Goal: Contribute content: Add original content to the website for others to see

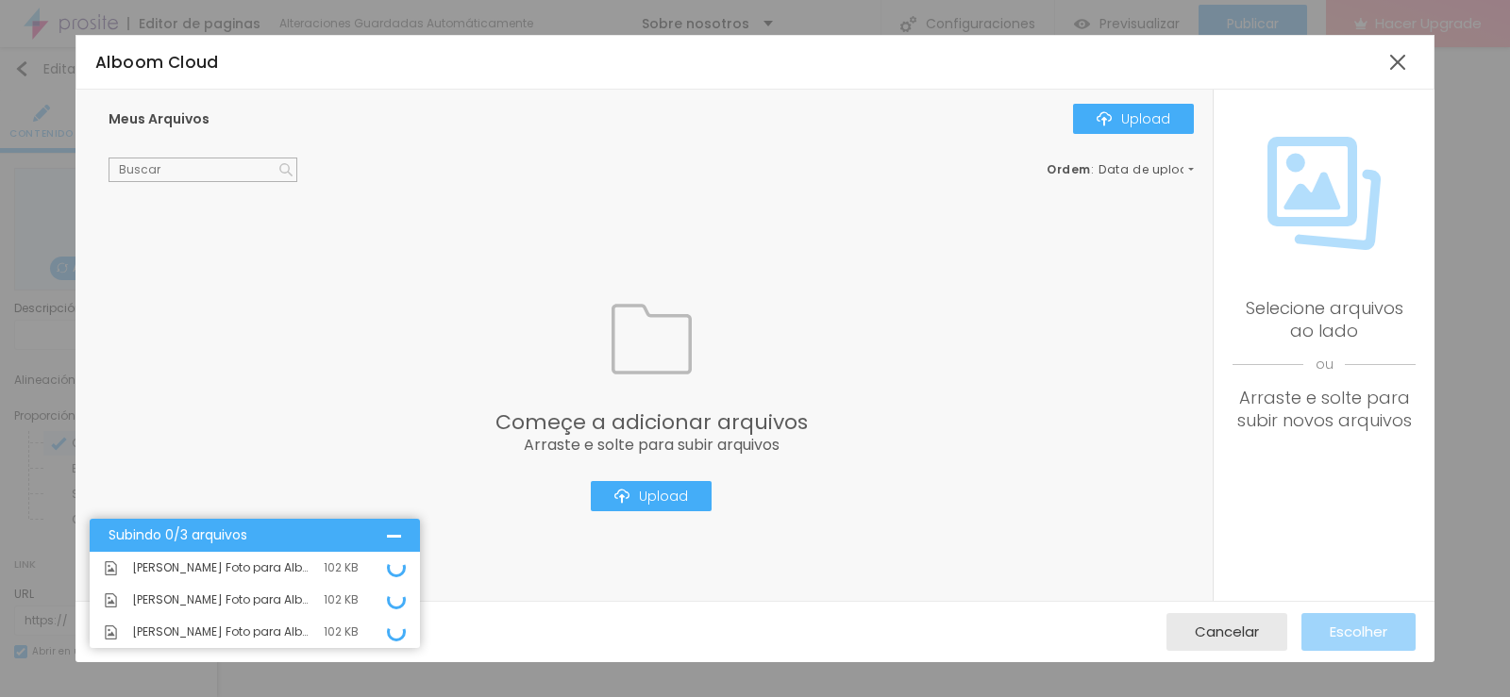
click at [397, 581] on div "Giorgio Foto para Alboom.jpeg 102 KB" at bounding box center [255, 568] width 330 height 32
click at [1238, 636] on span "Cancelar" at bounding box center [1227, 632] width 64 height 16
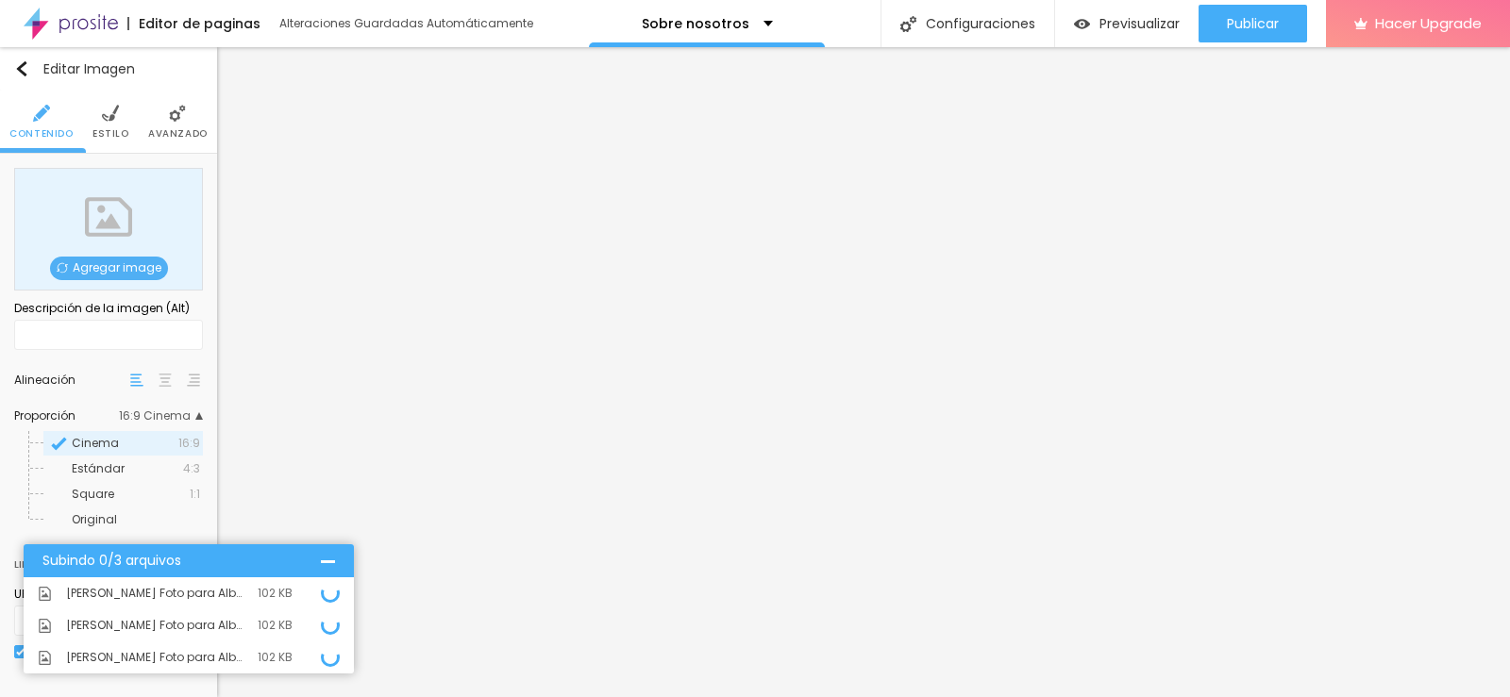
click at [41, 598] on img at bounding box center [45, 594] width 14 height 14
click at [44, 598] on img at bounding box center [45, 594] width 14 height 14
click at [135, 593] on span "Giorgio Foto para Alboom.jpeg" at bounding box center [157, 593] width 182 height 11
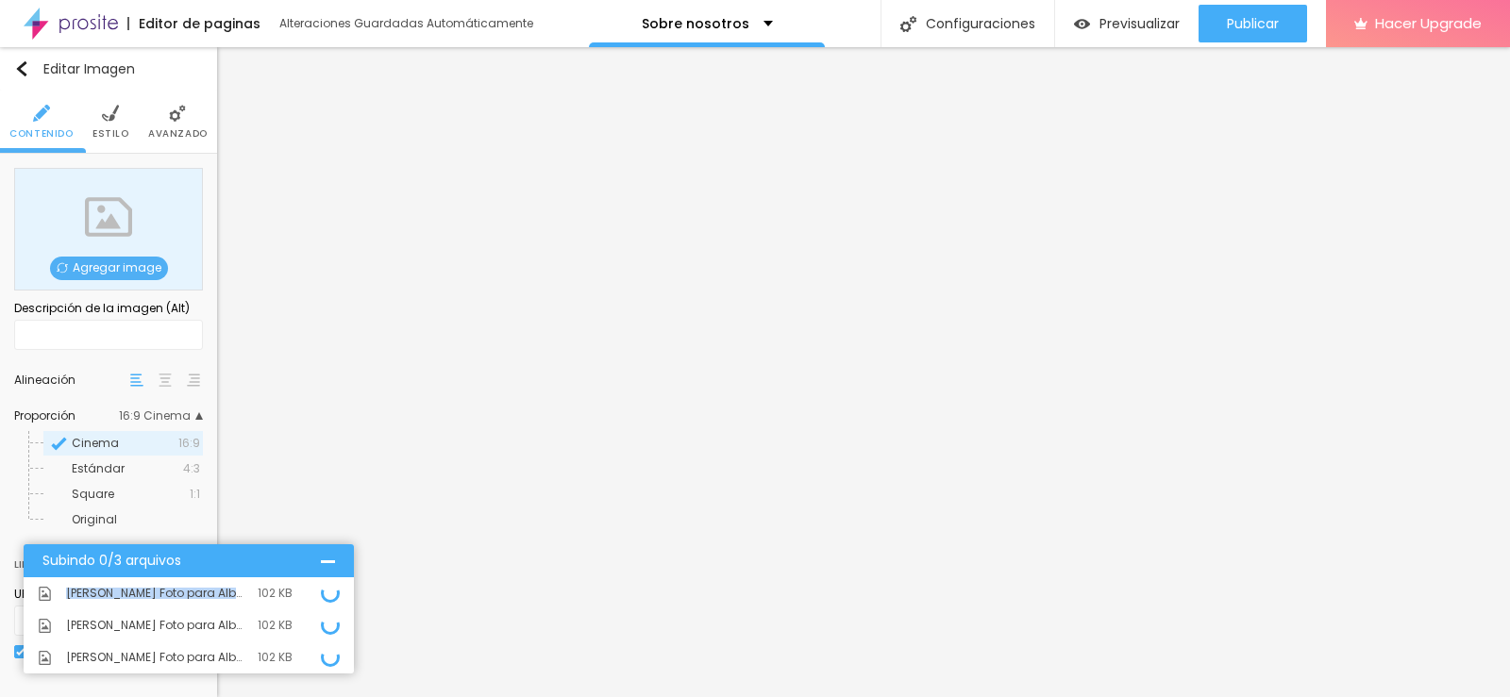
click at [135, 593] on span "Giorgio Foto para Alboom.jpeg" at bounding box center [157, 593] width 182 height 11
click at [322, 598] on icon at bounding box center [330, 593] width 19 height 19
click at [1140, 24] on span "Previsualizar" at bounding box center [1139, 23] width 80 height 15
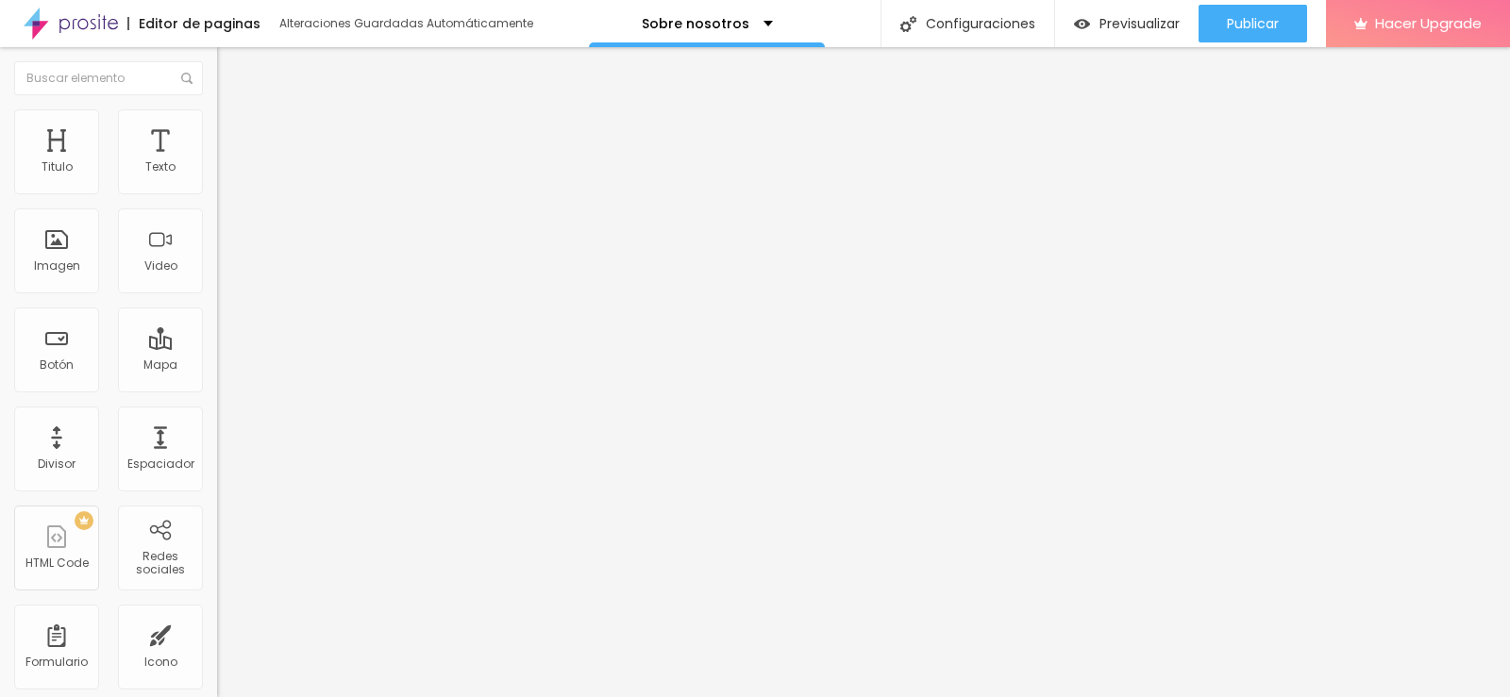
click at [217, 162] on span "Agregar image" at bounding box center [267, 154] width 100 height 16
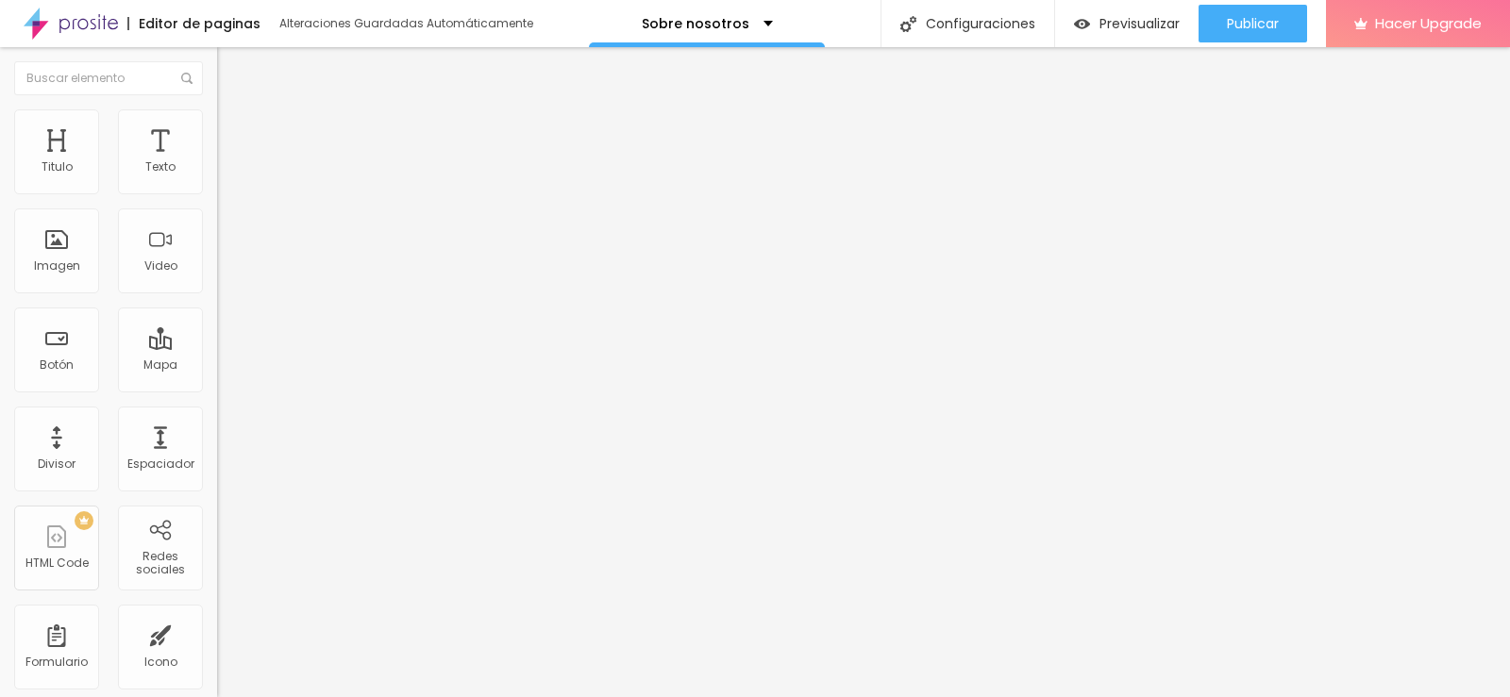
click at [217, 295] on span "16:9 Cinema" at bounding box center [253, 287] width 72 height 16
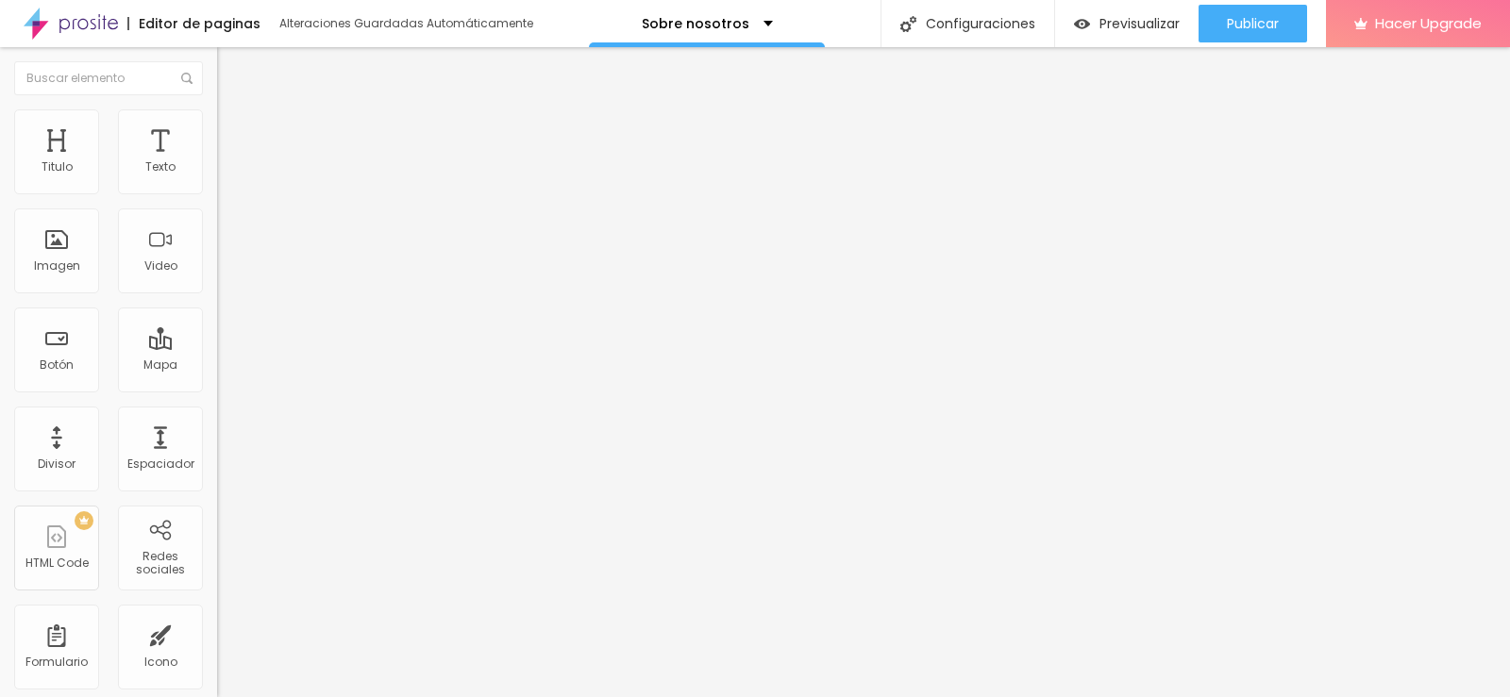
click at [217, 325] on span "Estándar" at bounding box center [243, 317] width 53 height 16
click at [217, 307] on span "Cinema" at bounding box center [240, 299] width 47 height 16
click at [217, 325] on span "Estándar" at bounding box center [243, 317] width 53 height 16
click at [217, 336] on span "Square" at bounding box center [238, 328] width 42 height 16
click at [217, 347] on span "Original" at bounding box center [239, 339] width 45 height 16
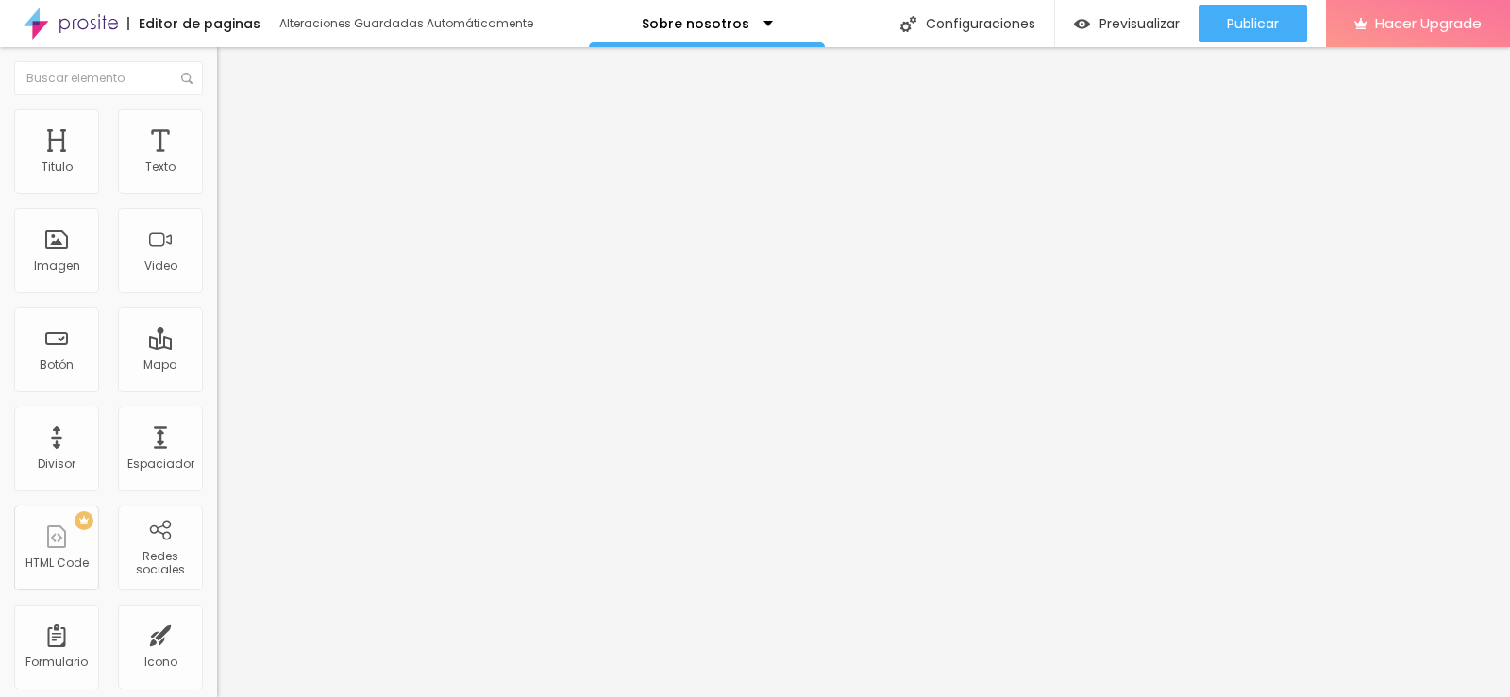
click at [217, 119] on img at bounding box center [225, 117] width 17 height 17
type input "95"
type input "90"
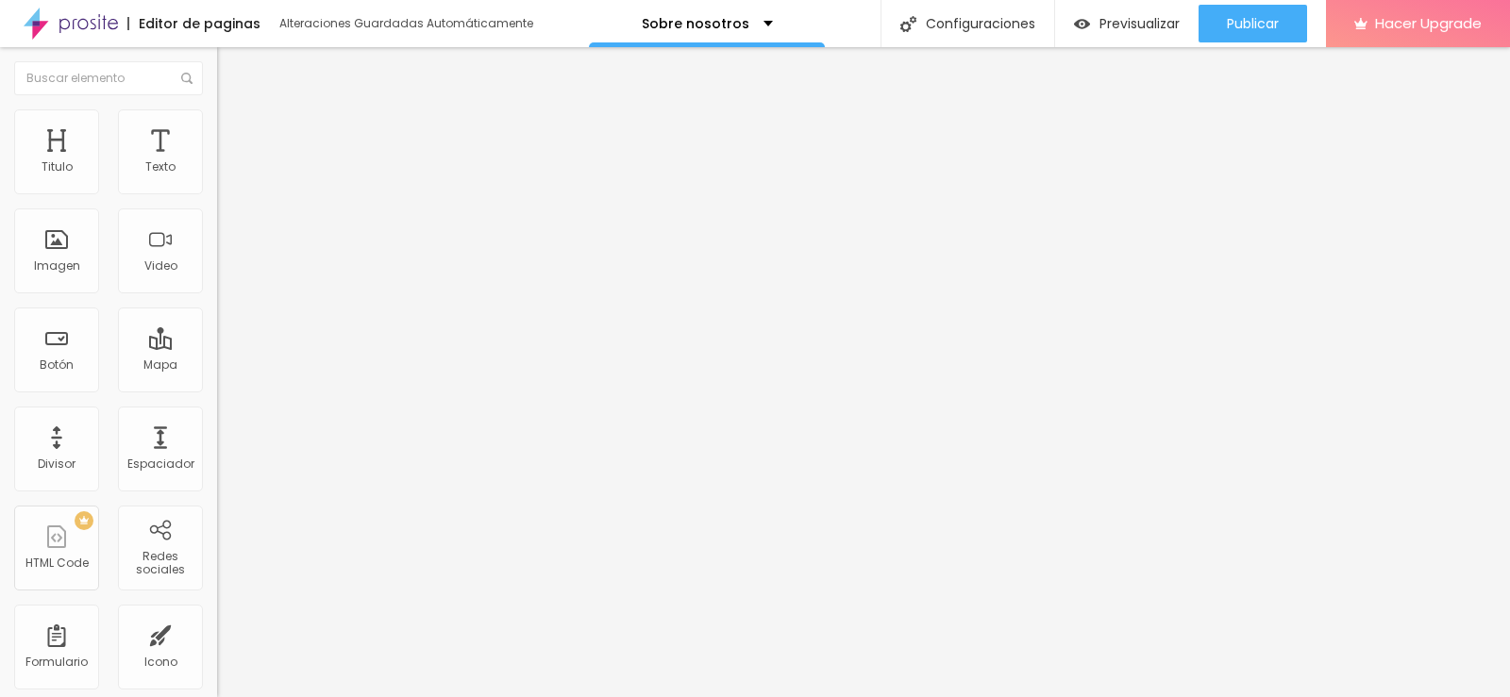
type input "80"
type input "70"
type input "60"
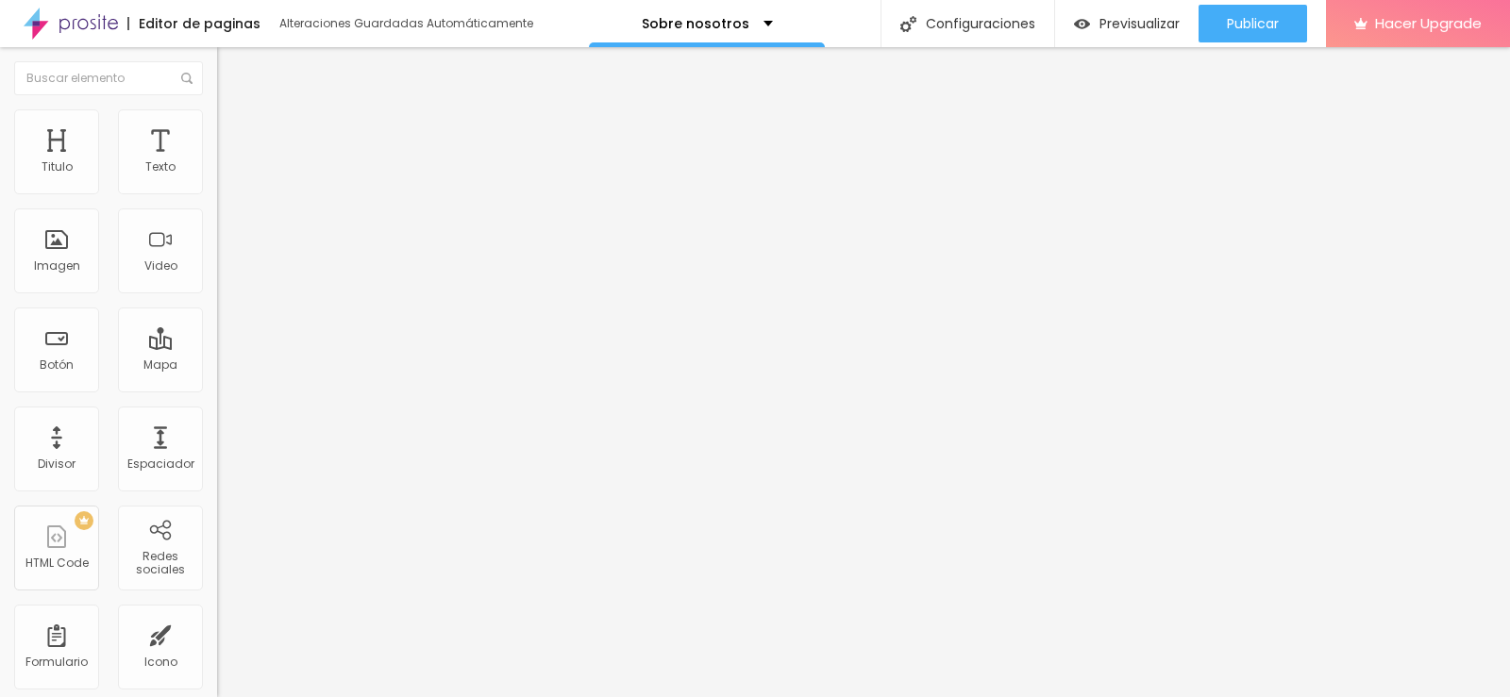
type input "60"
type input "55"
type input "50"
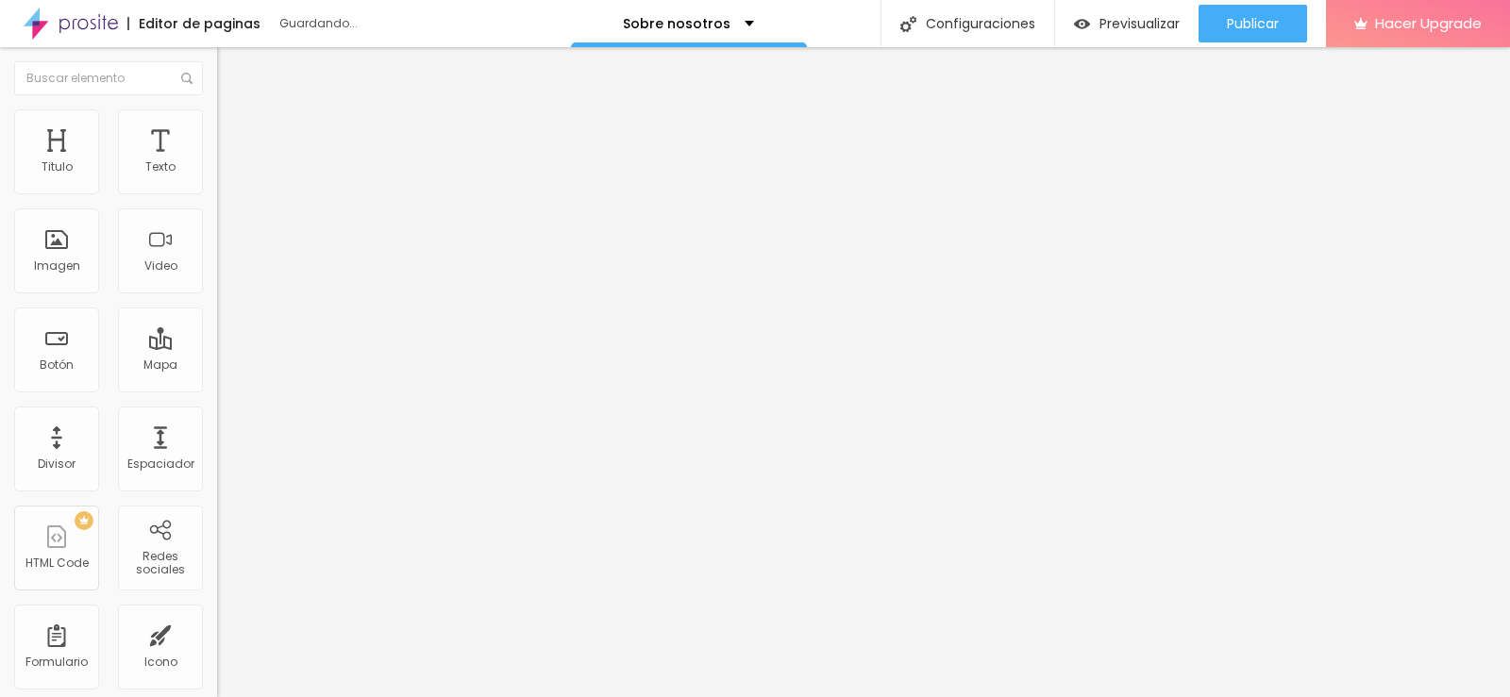
type input "45"
type input "40"
type input "35"
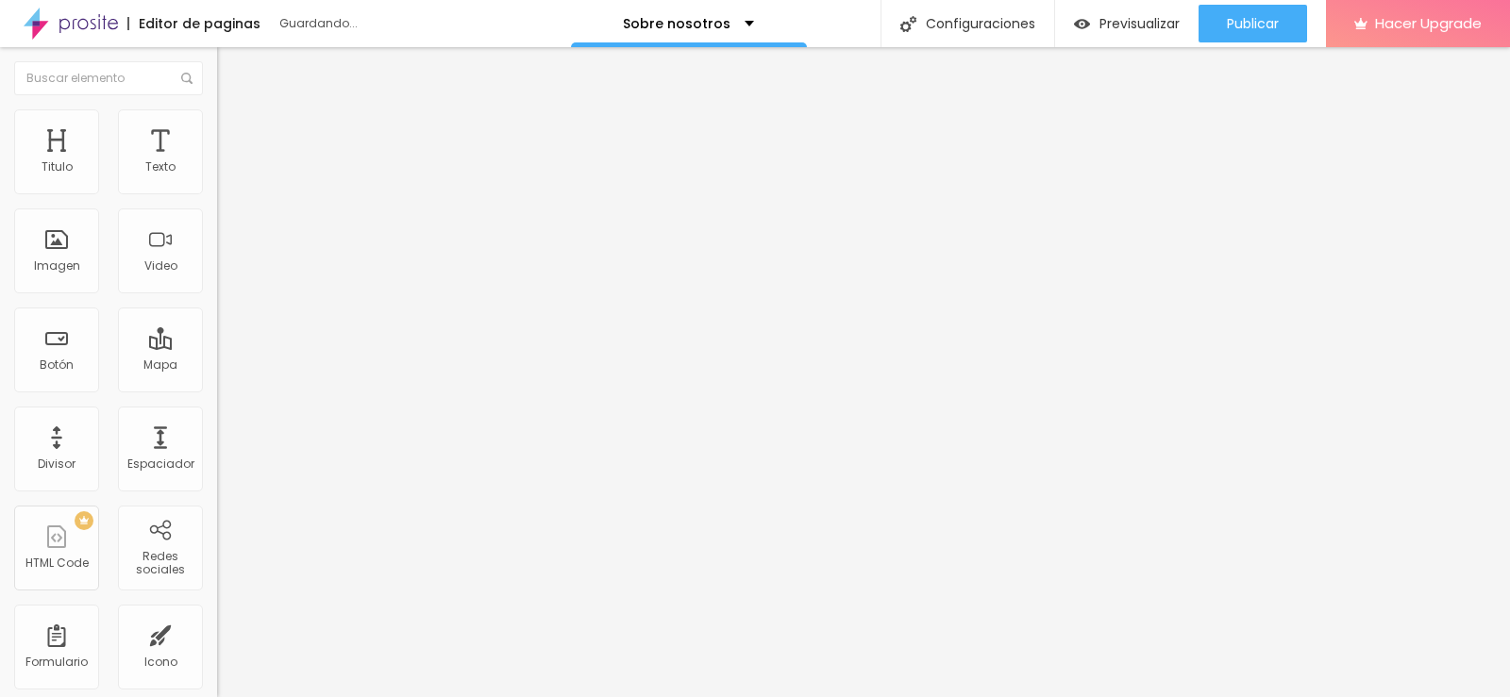
type input "35"
type input "30"
type input "25"
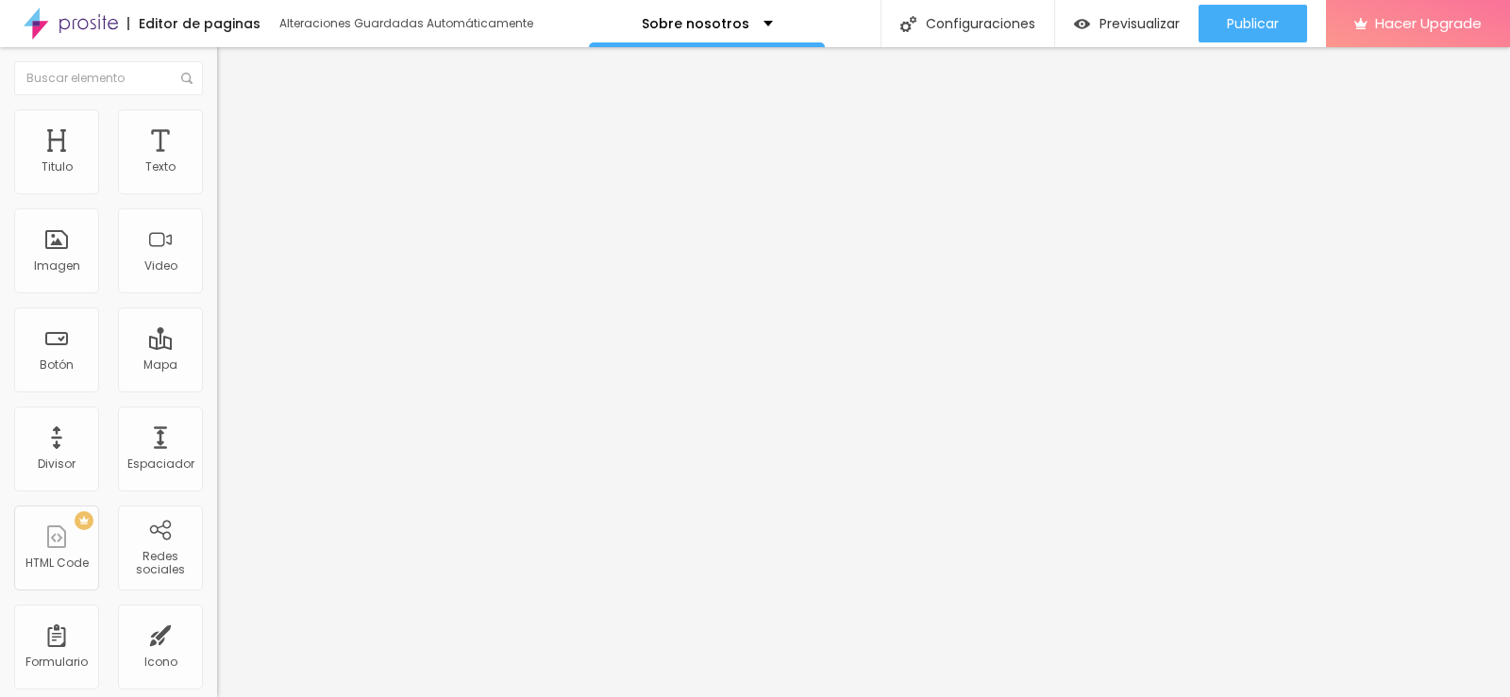
type input "30"
type input "35"
type input "30"
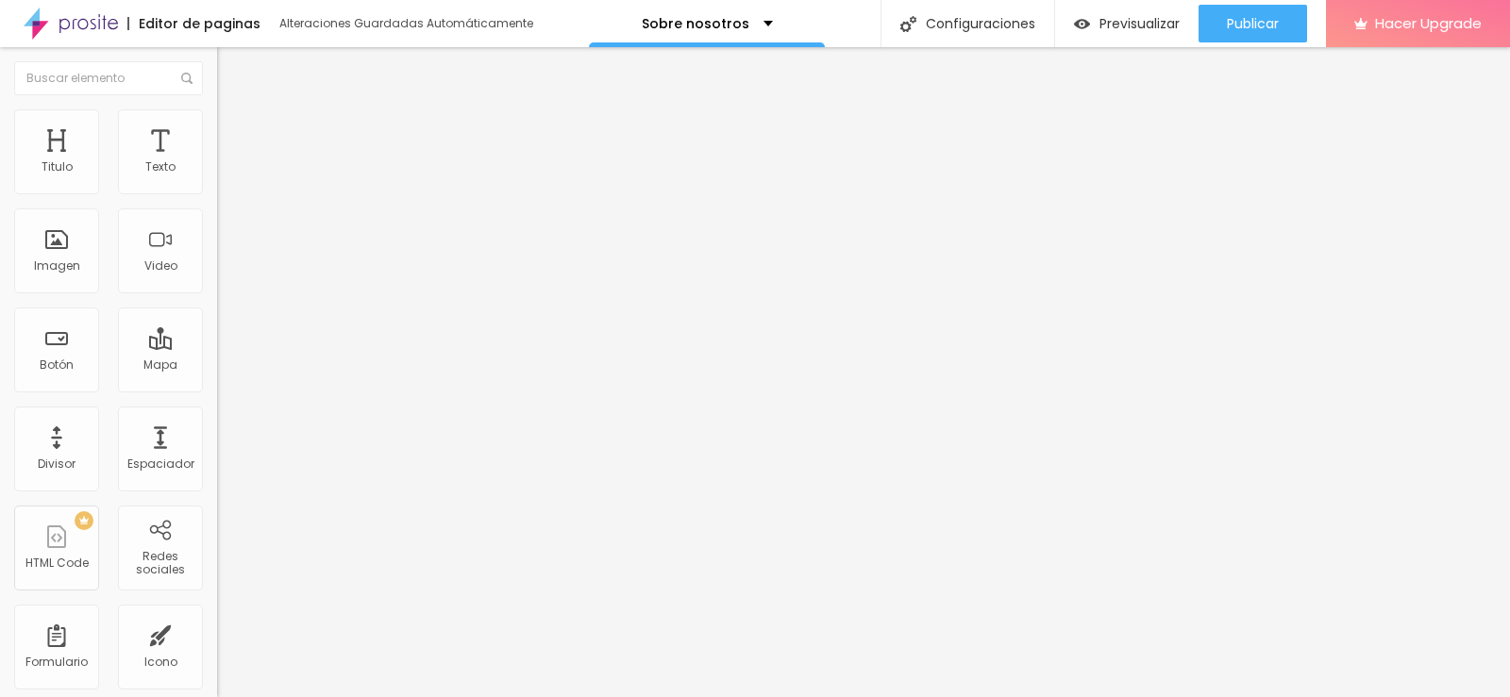
drag, startPoint x: 199, startPoint y: 205, endPoint x: 62, endPoint y: 213, distance: 137.1
type input "30"
click at [217, 193] on input "range" at bounding box center [278, 185] width 122 height 15
type input "5"
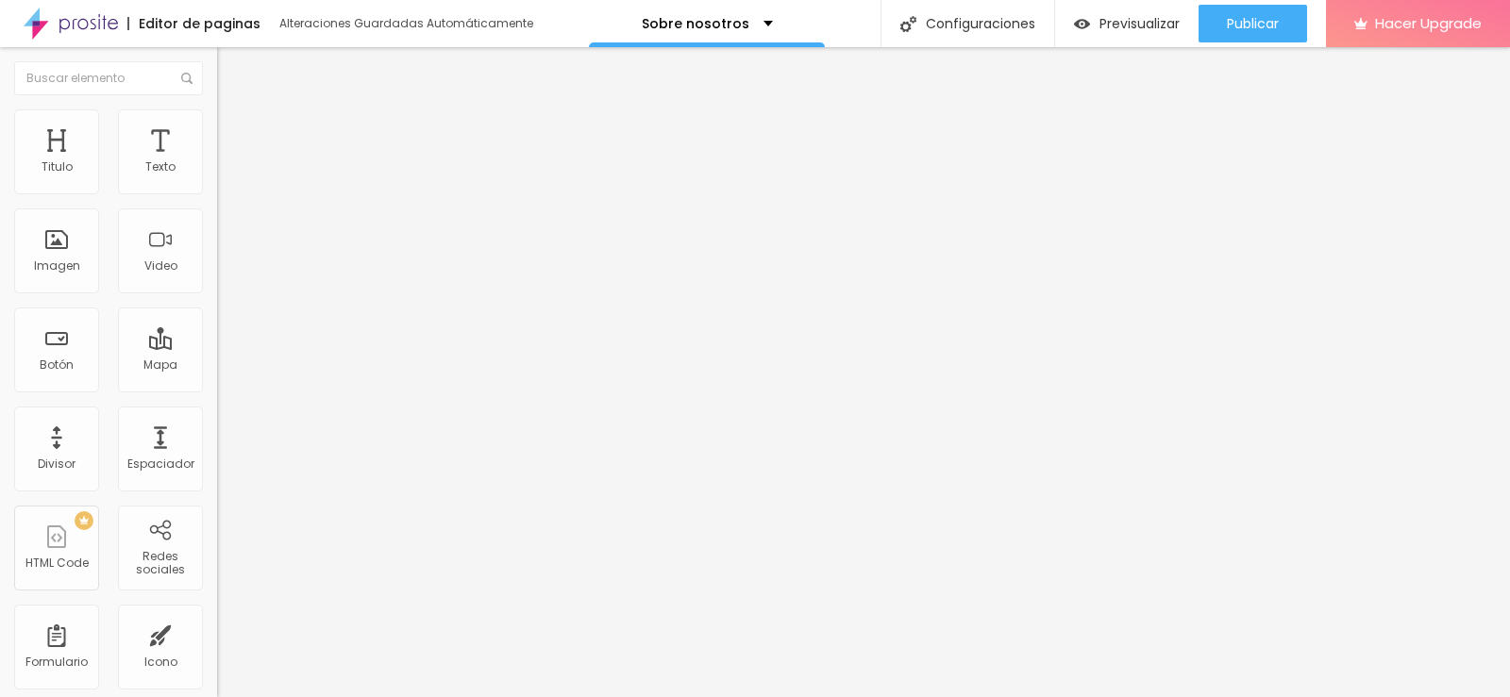
type input "7"
type input "13"
type input "23"
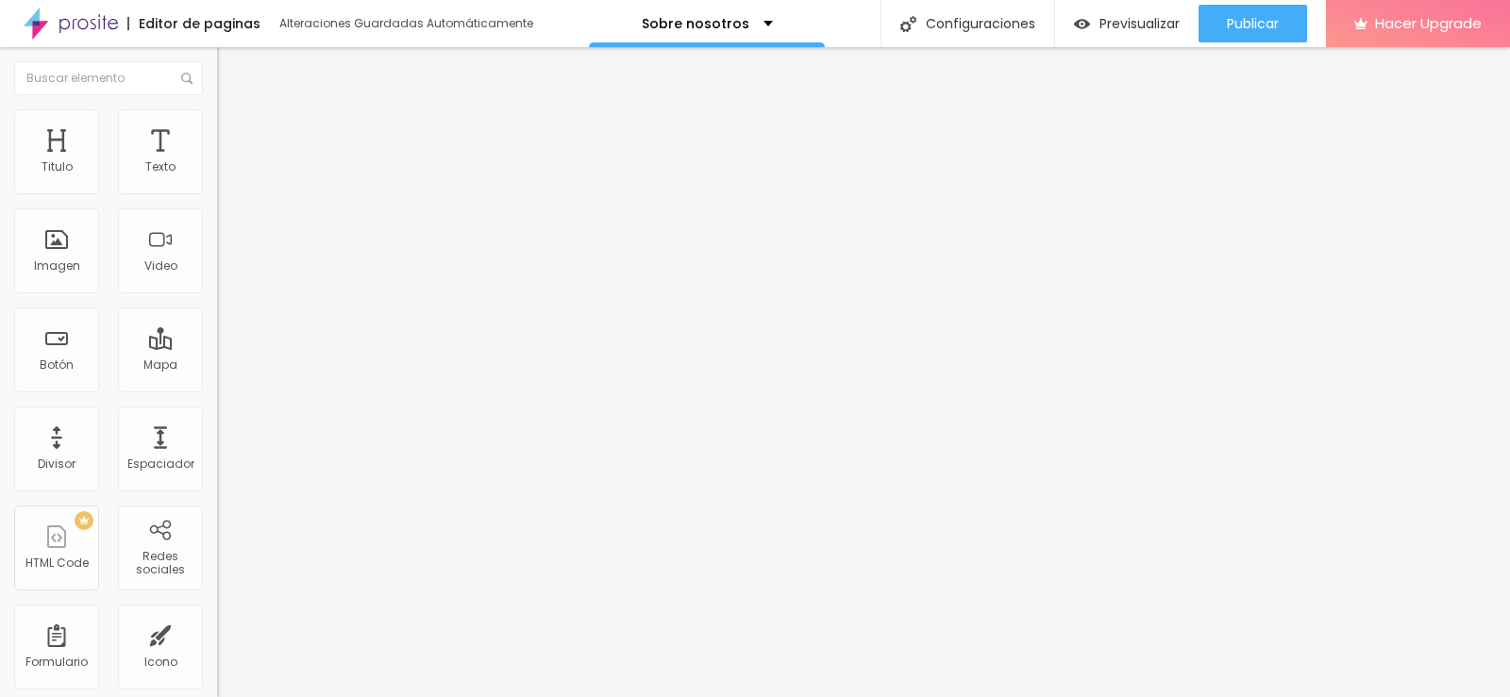
type input "23"
type input "35"
type input "48"
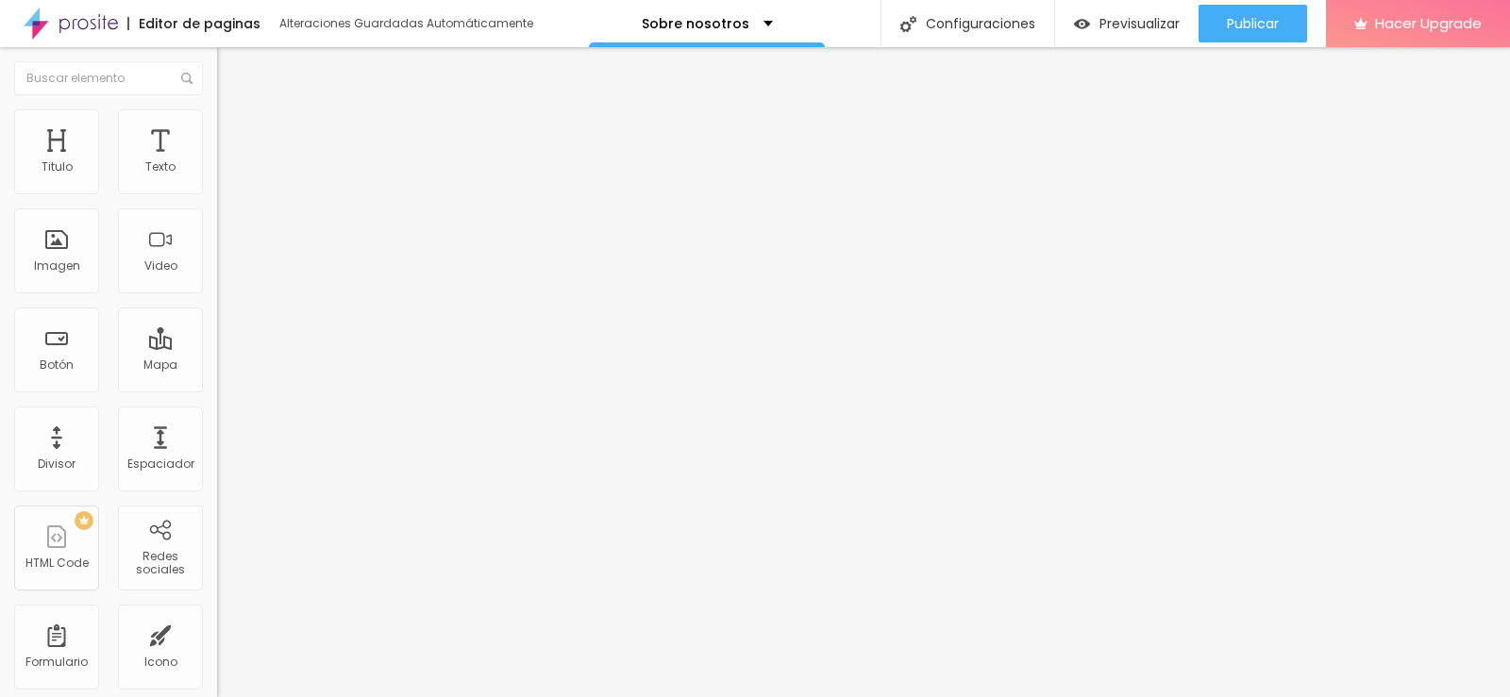
type input "63"
type input "66"
type input "71"
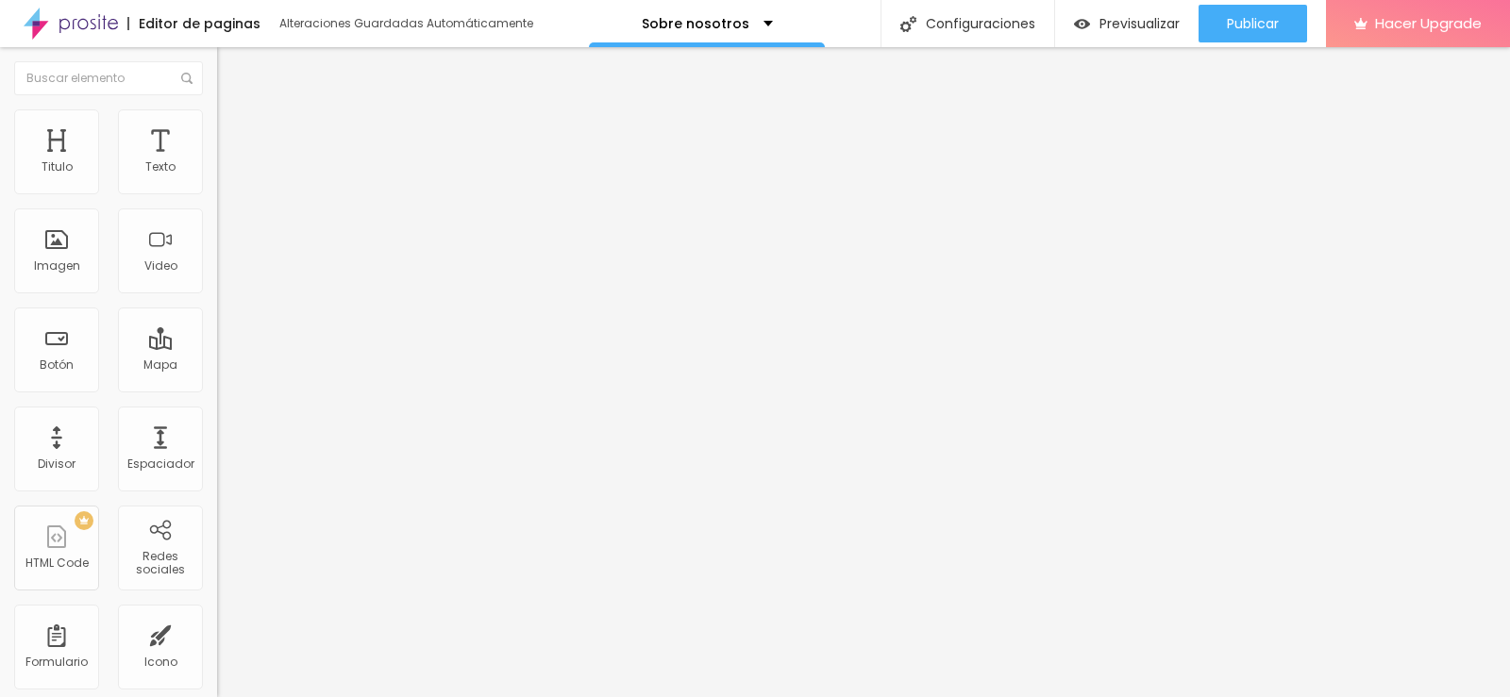
type input "71"
type input "72"
type input "74"
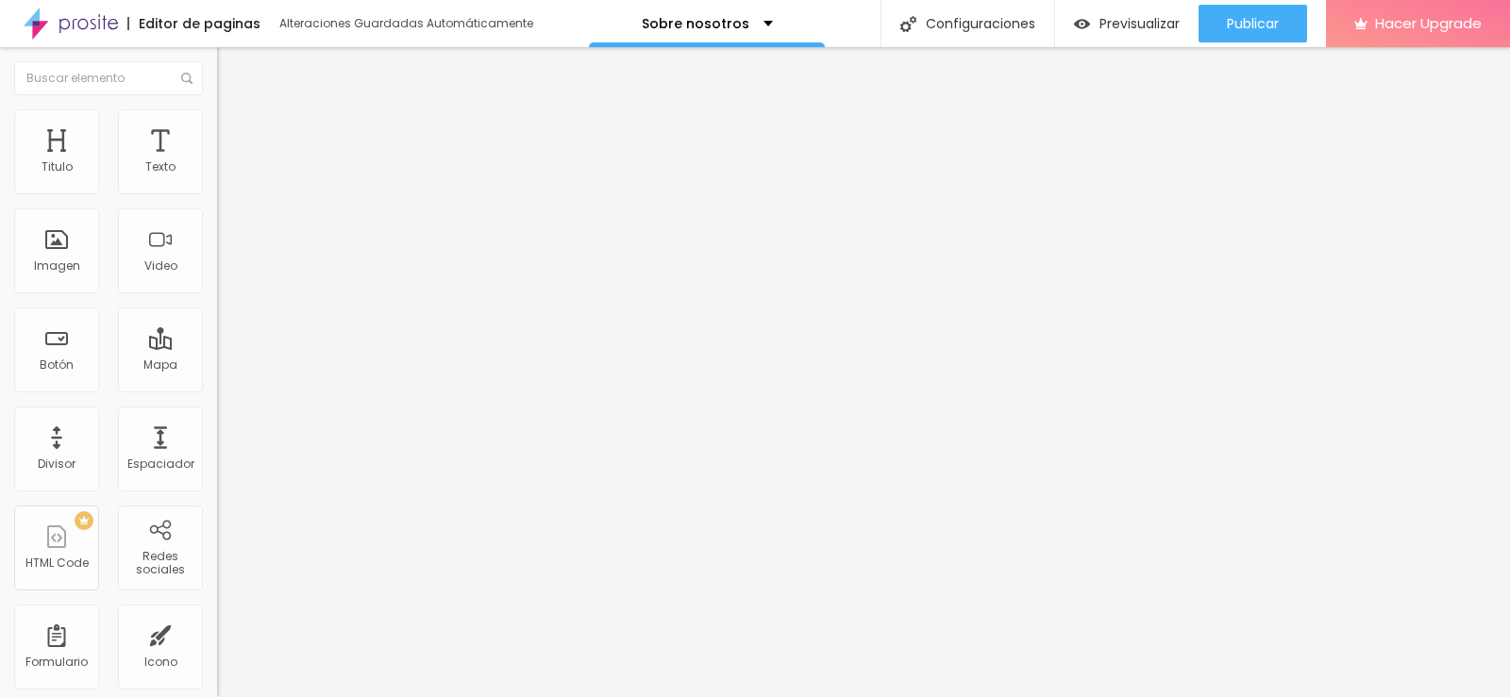
type input "76"
type input "81"
type input "84"
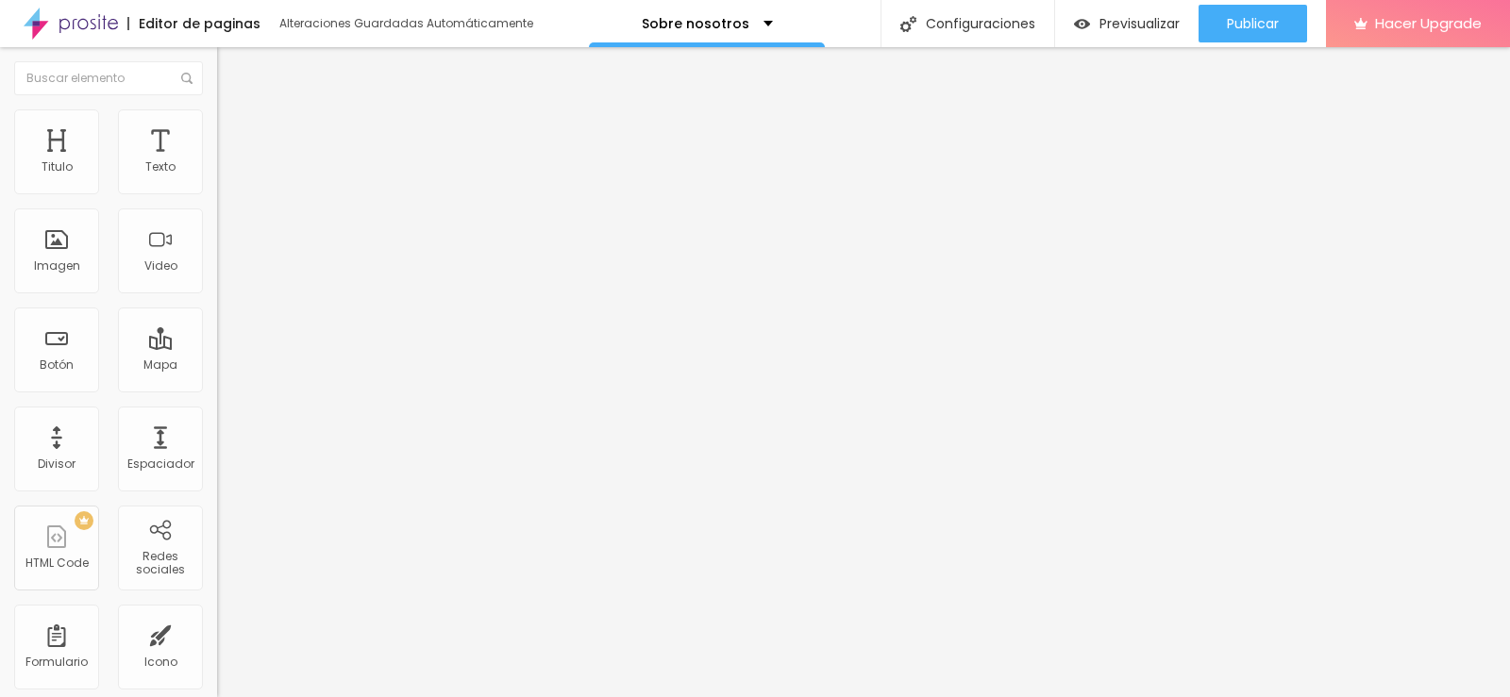
type input "84"
type input "87"
type input "89"
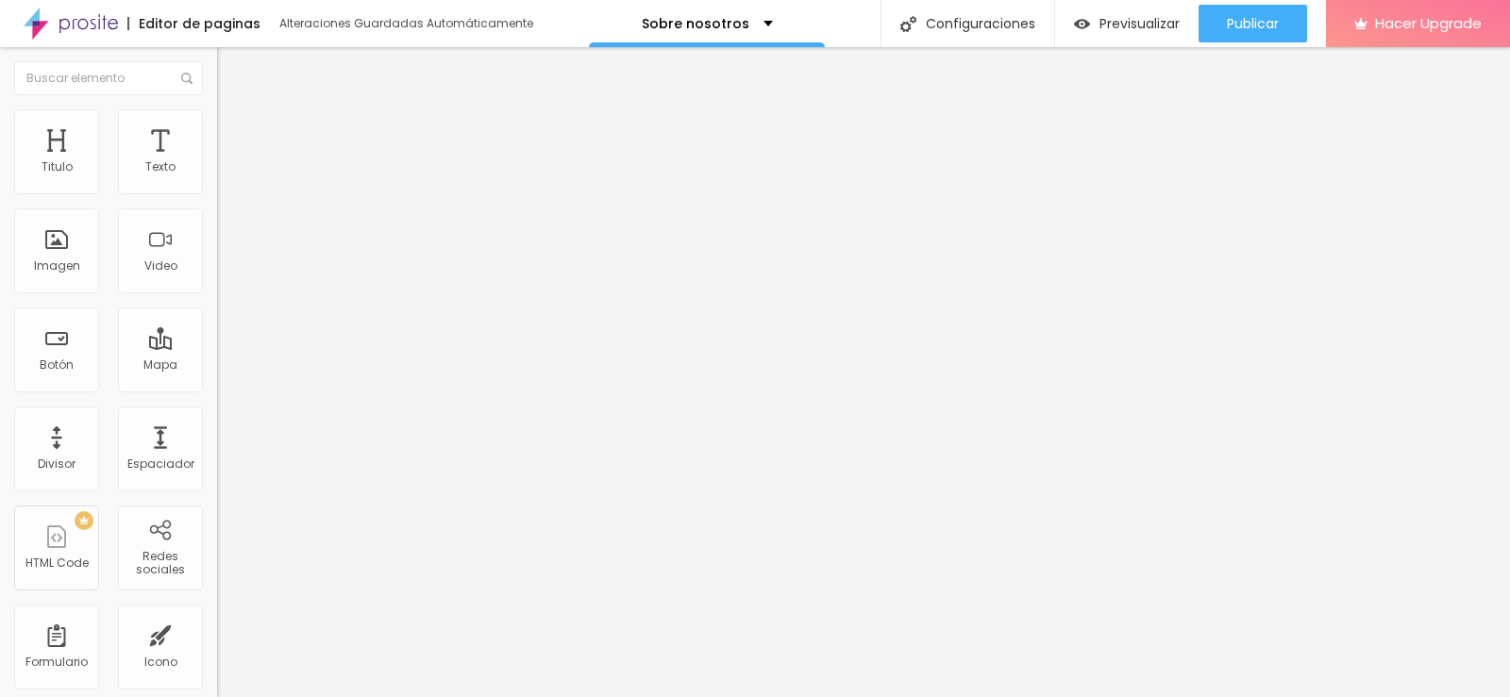
type input "92"
type input "100"
type input "105"
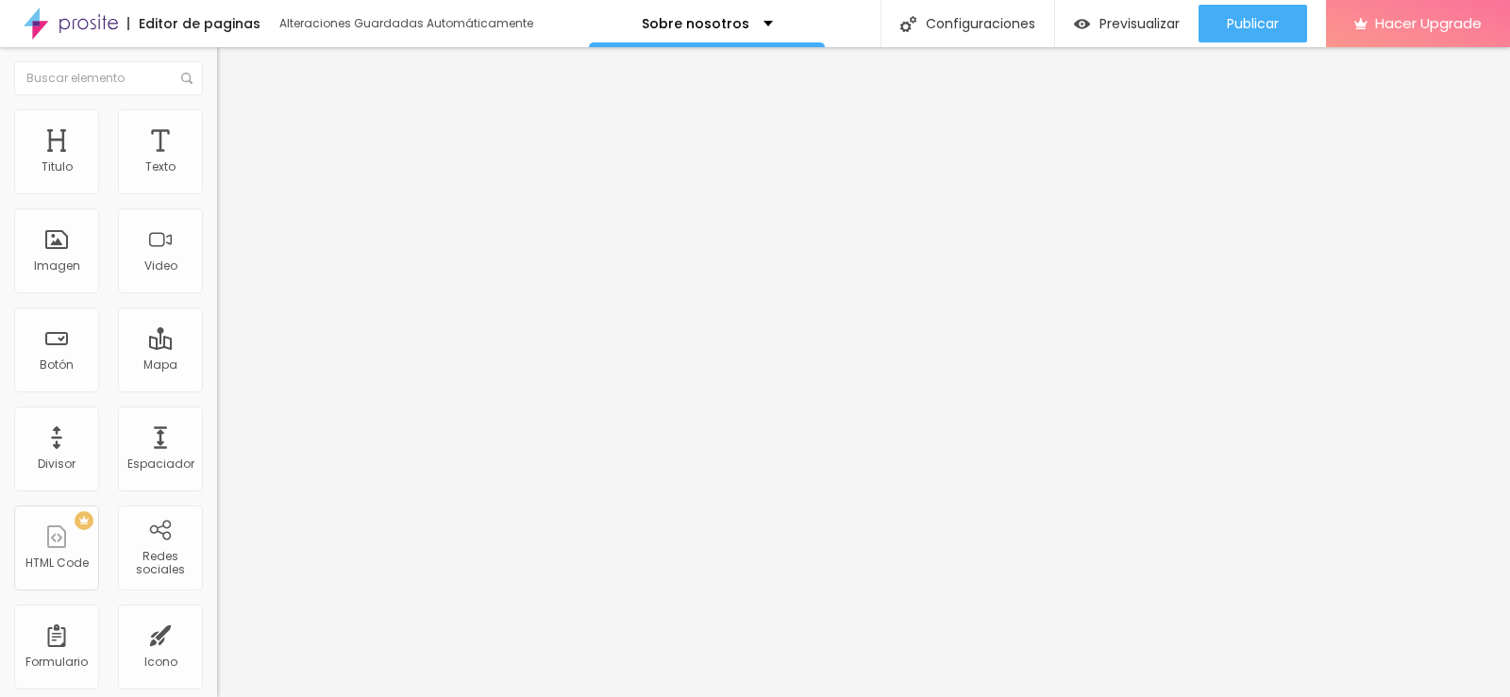
type input "105"
type input "109"
type input "112"
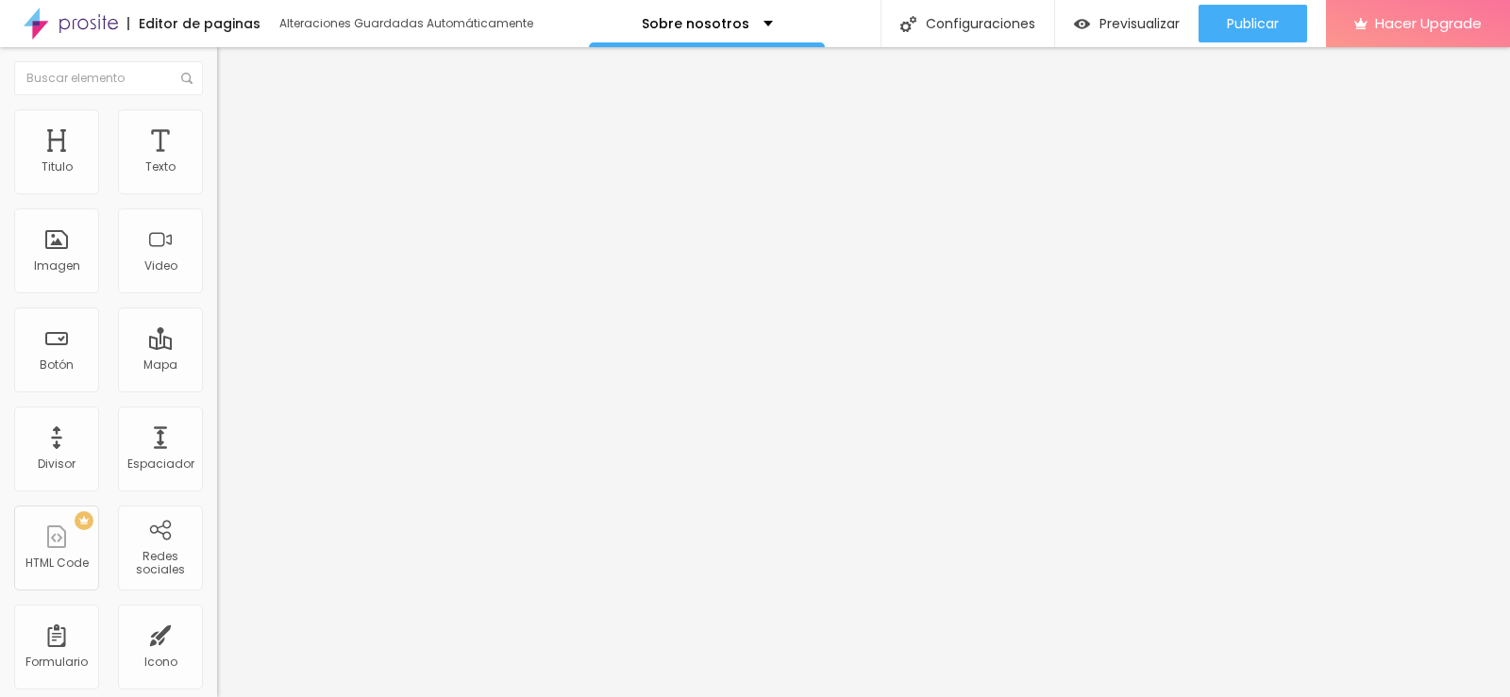
type input "115"
type input "125"
type input "133"
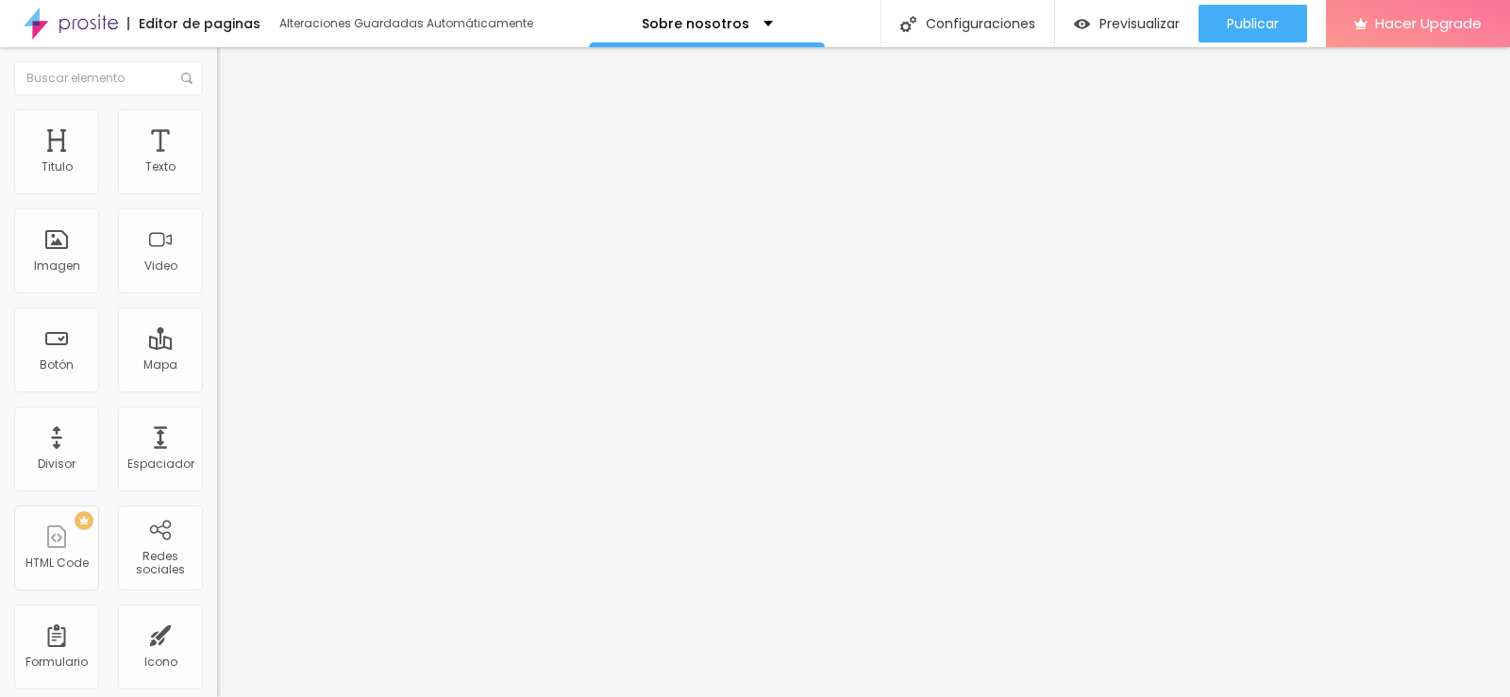
type input "133"
type input "146"
type input "155"
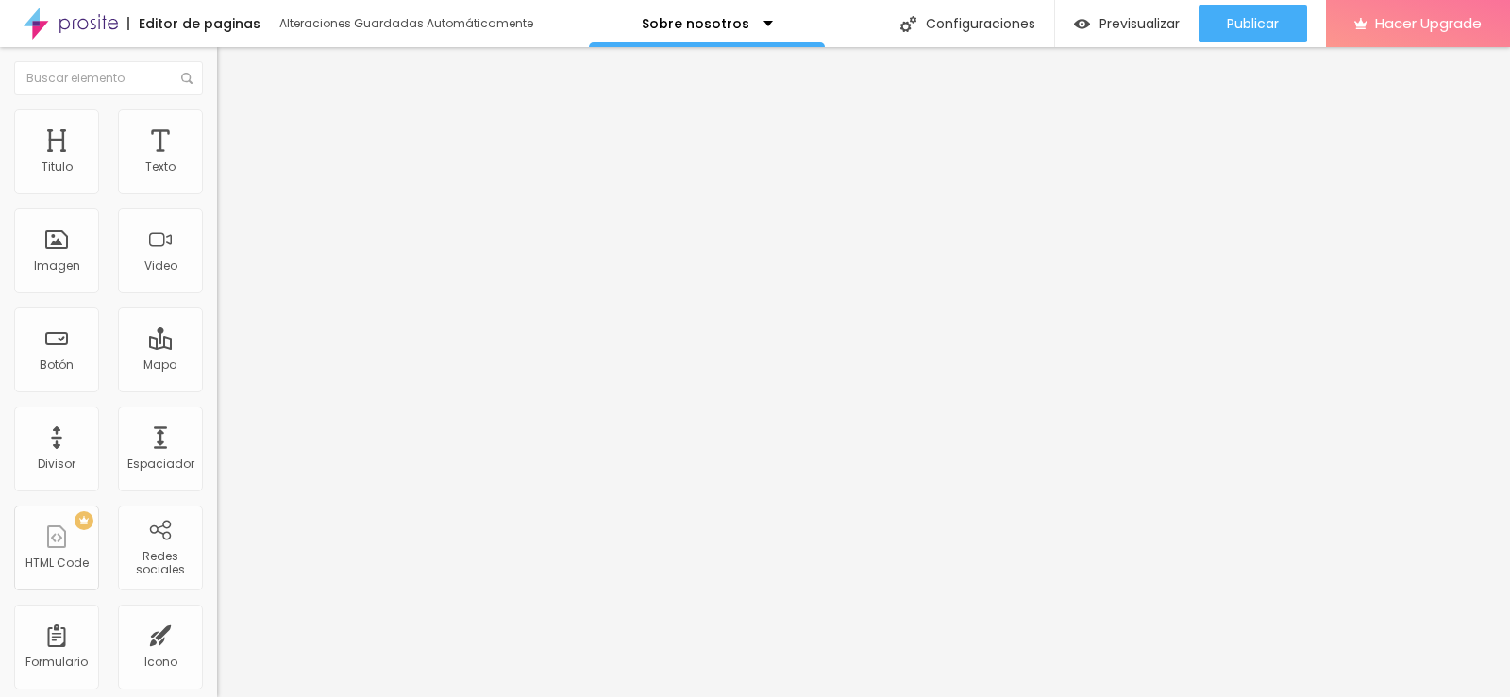
type input "156"
type input "161"
type input "194"
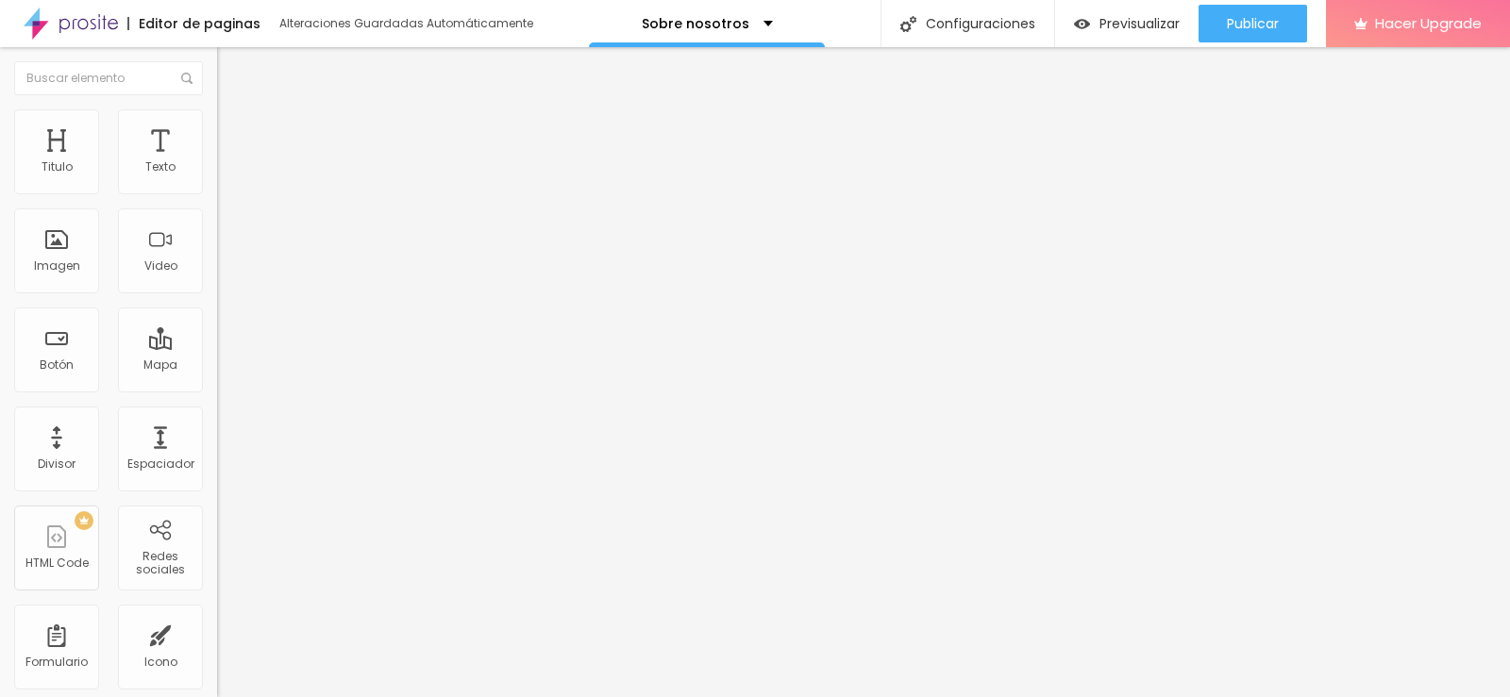
type input "194"
type input "200"
type input "123"
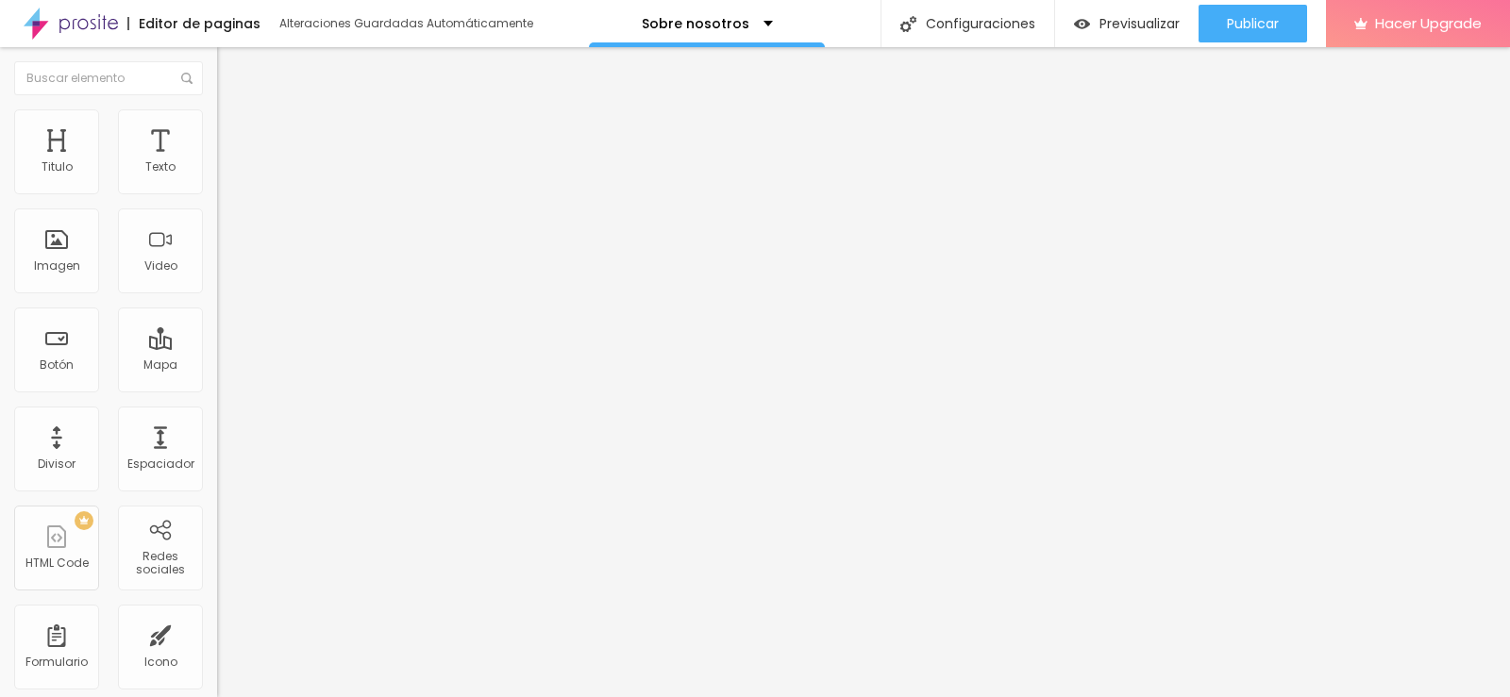
type input "64"
type input "63"
type input "48"
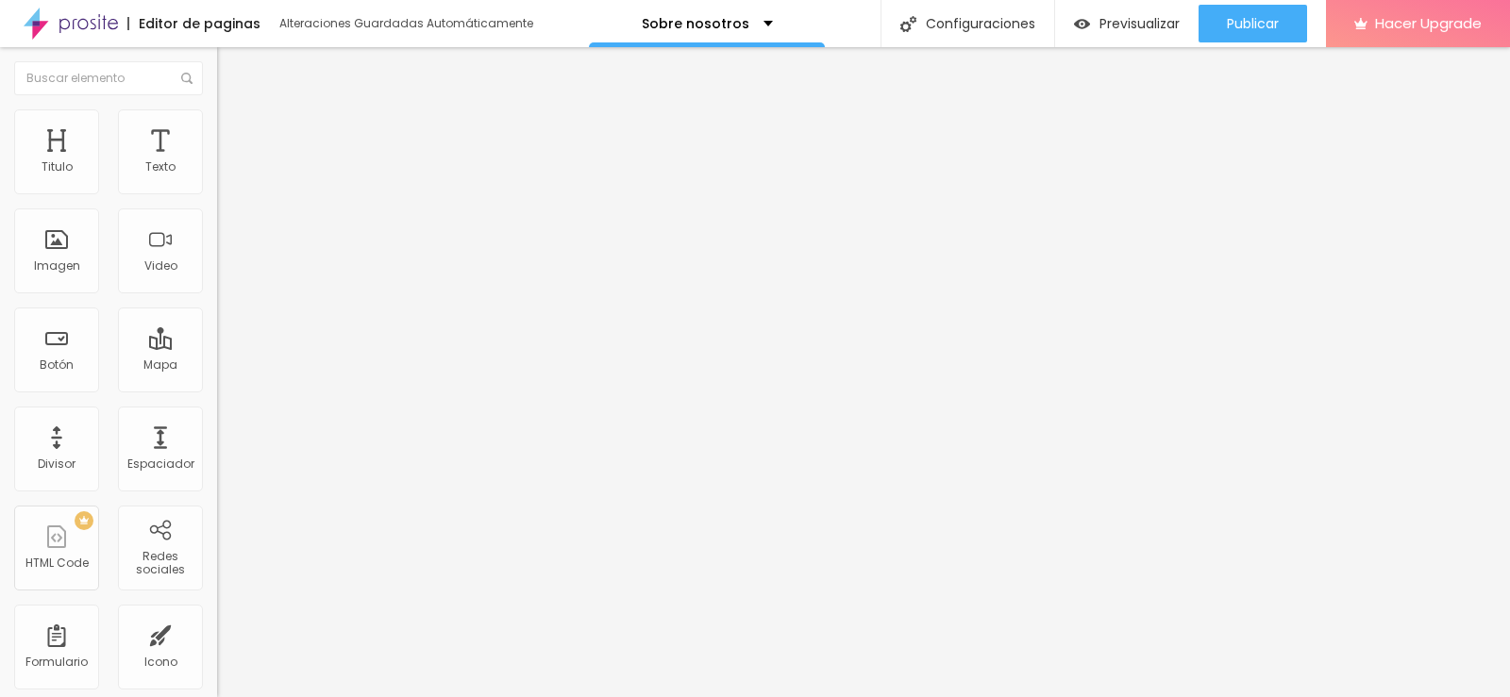
type input "48"
type input "21"
type input "0"
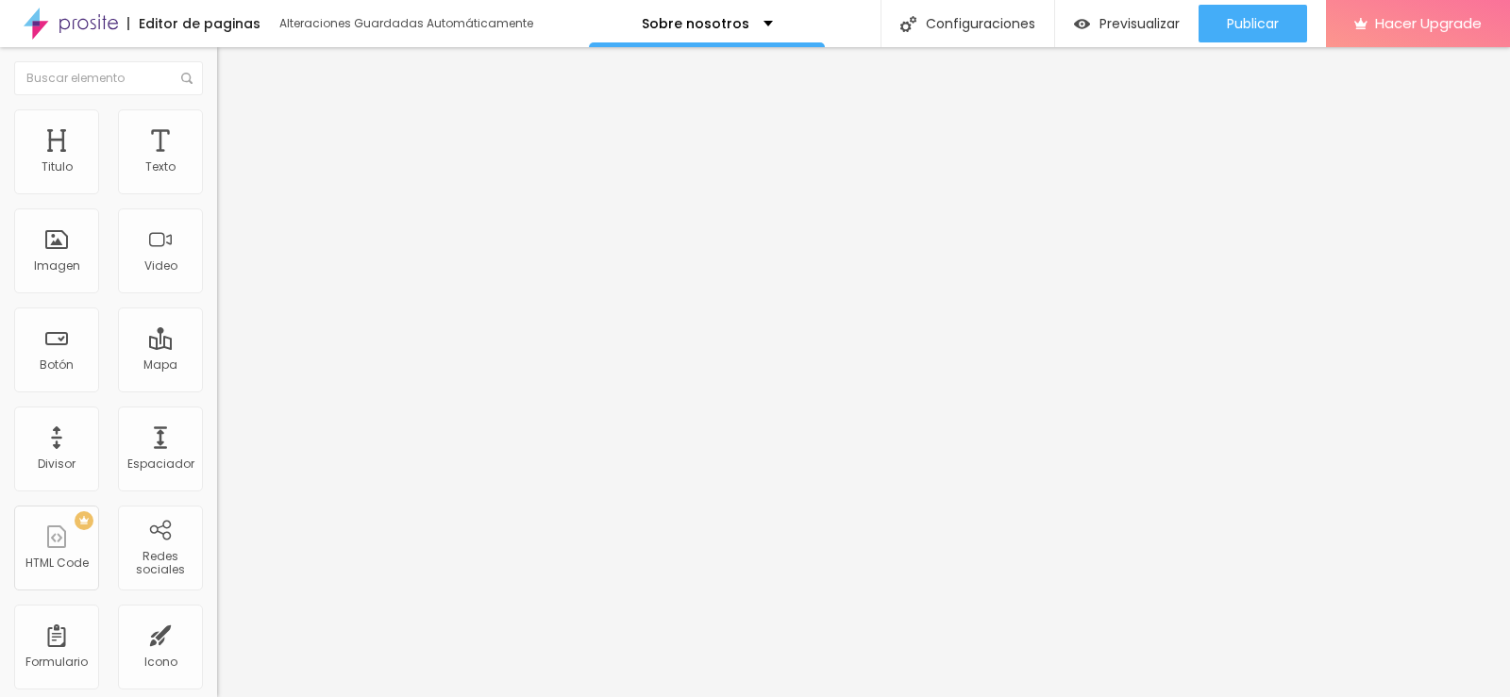
type input "15"
type input "26"
type input "33"
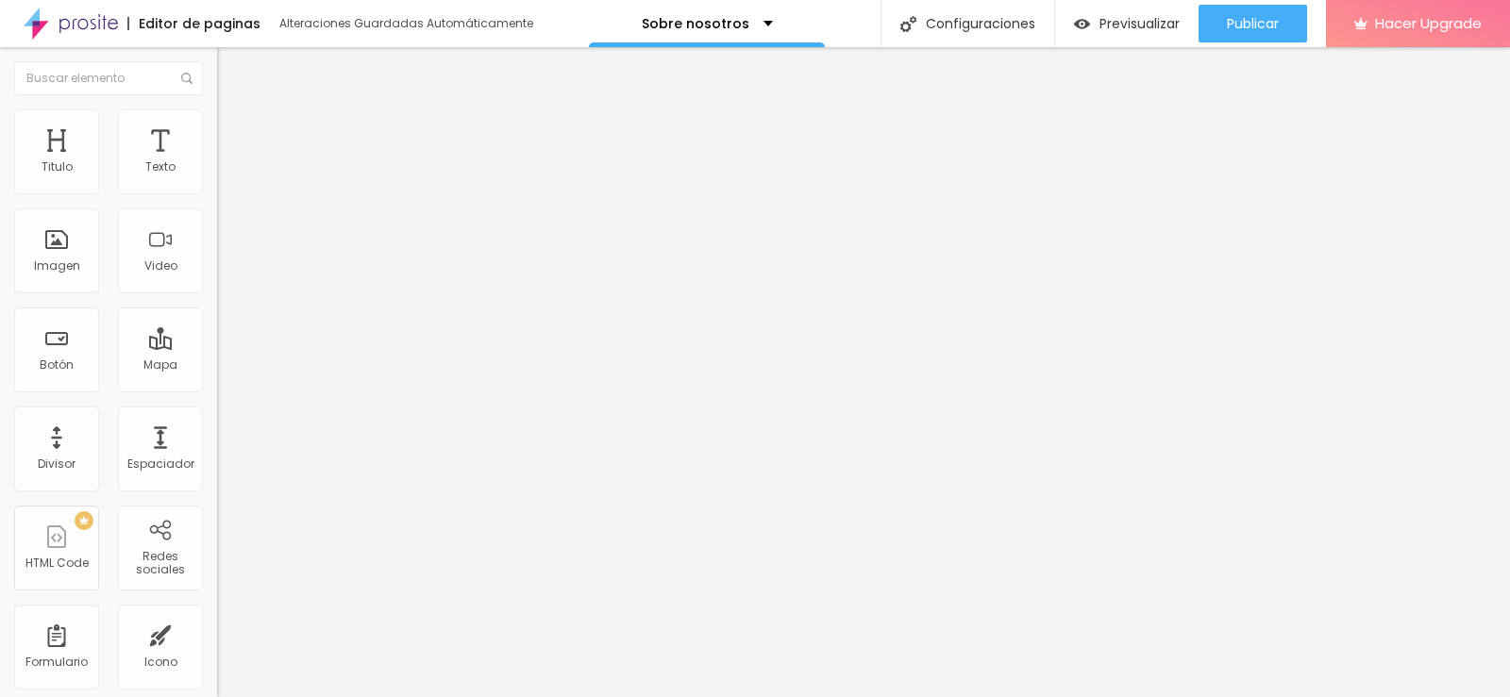
type input "33"
type input "35"
type input "39"
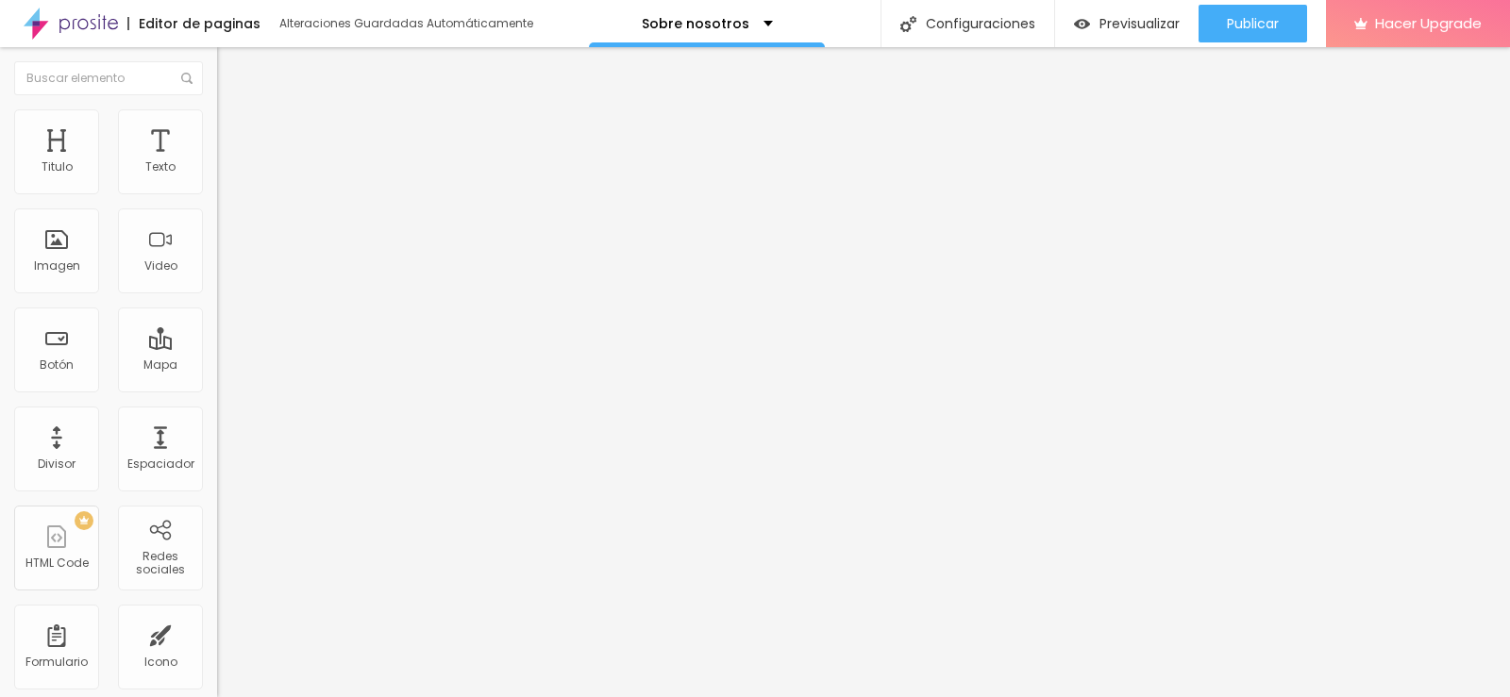
type input "48"
type input "49"
type input "54"
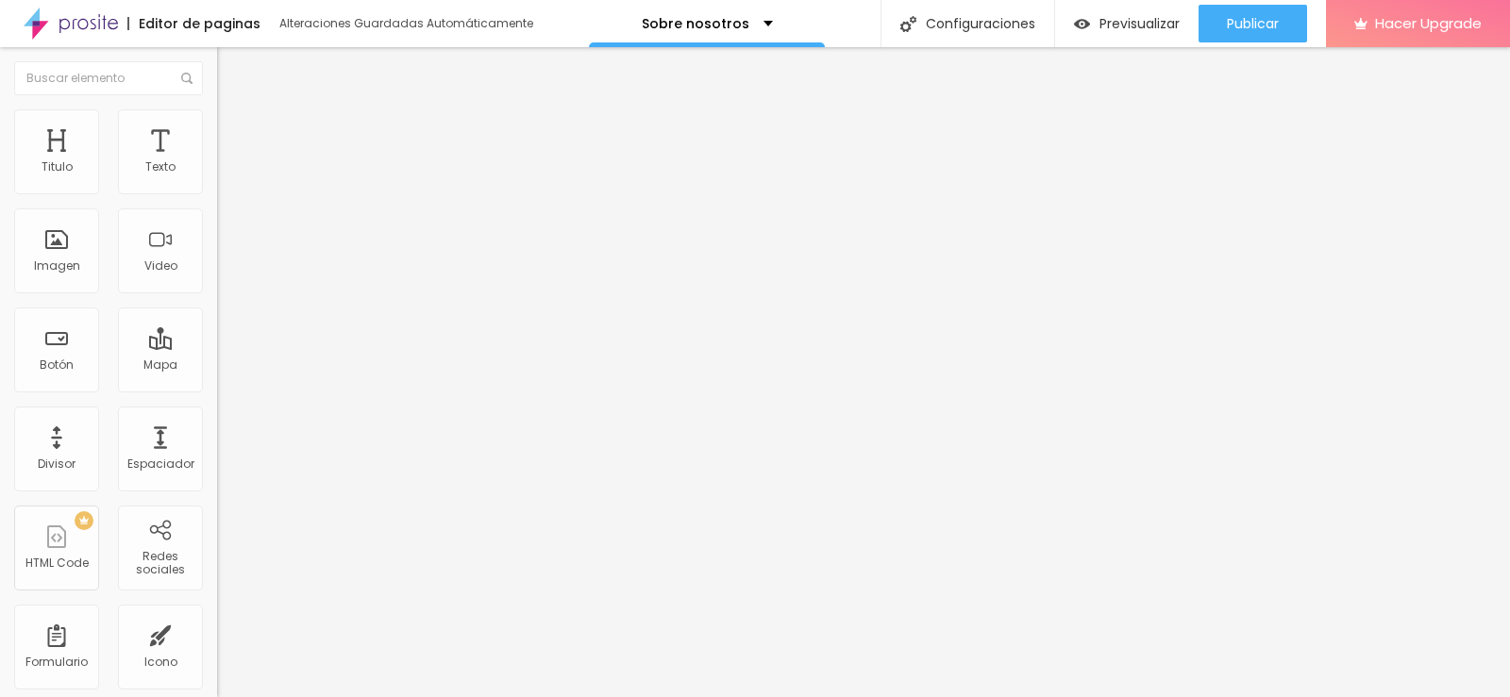
type input "54"
type input "67"
type input "76"
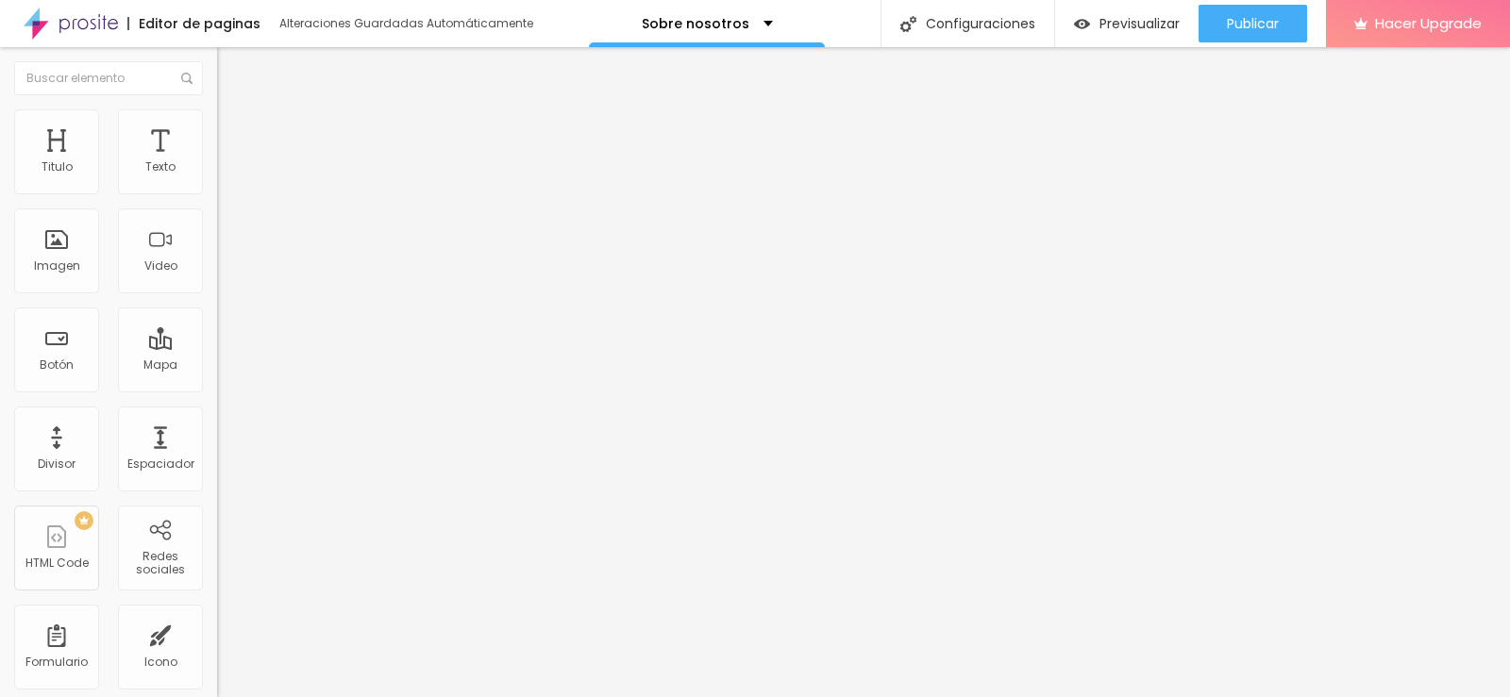
type input "84"
type input "95"
type input "105"
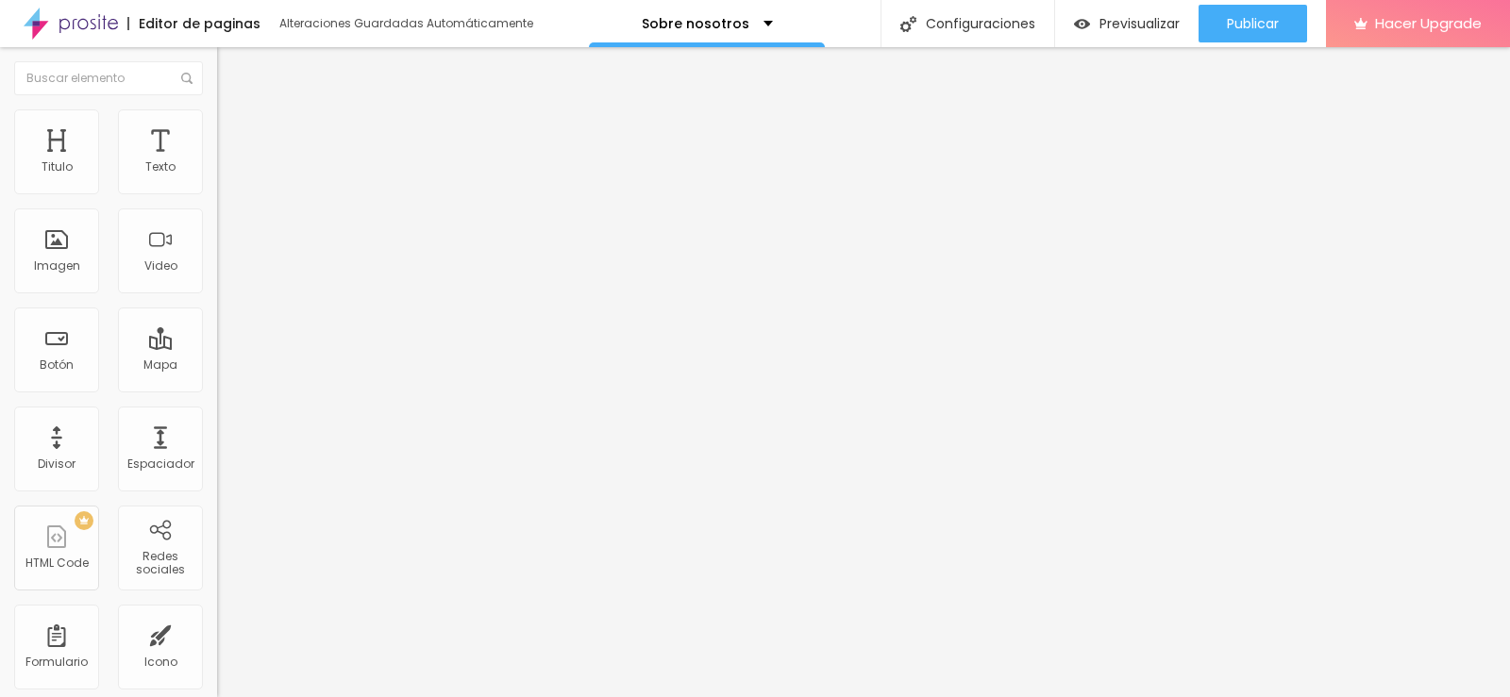
type input "105"
type input "114"
type input "109"
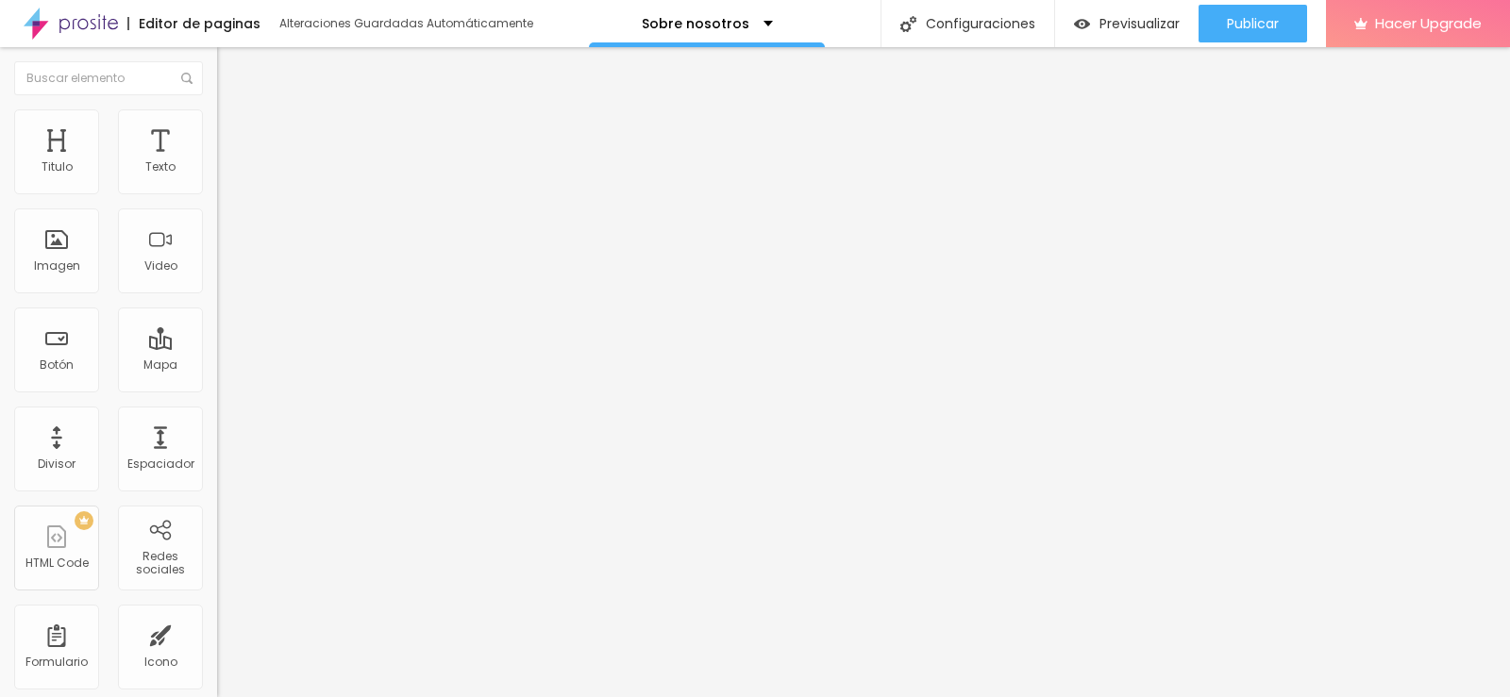
type input "100"
type input "84"
type input "64"
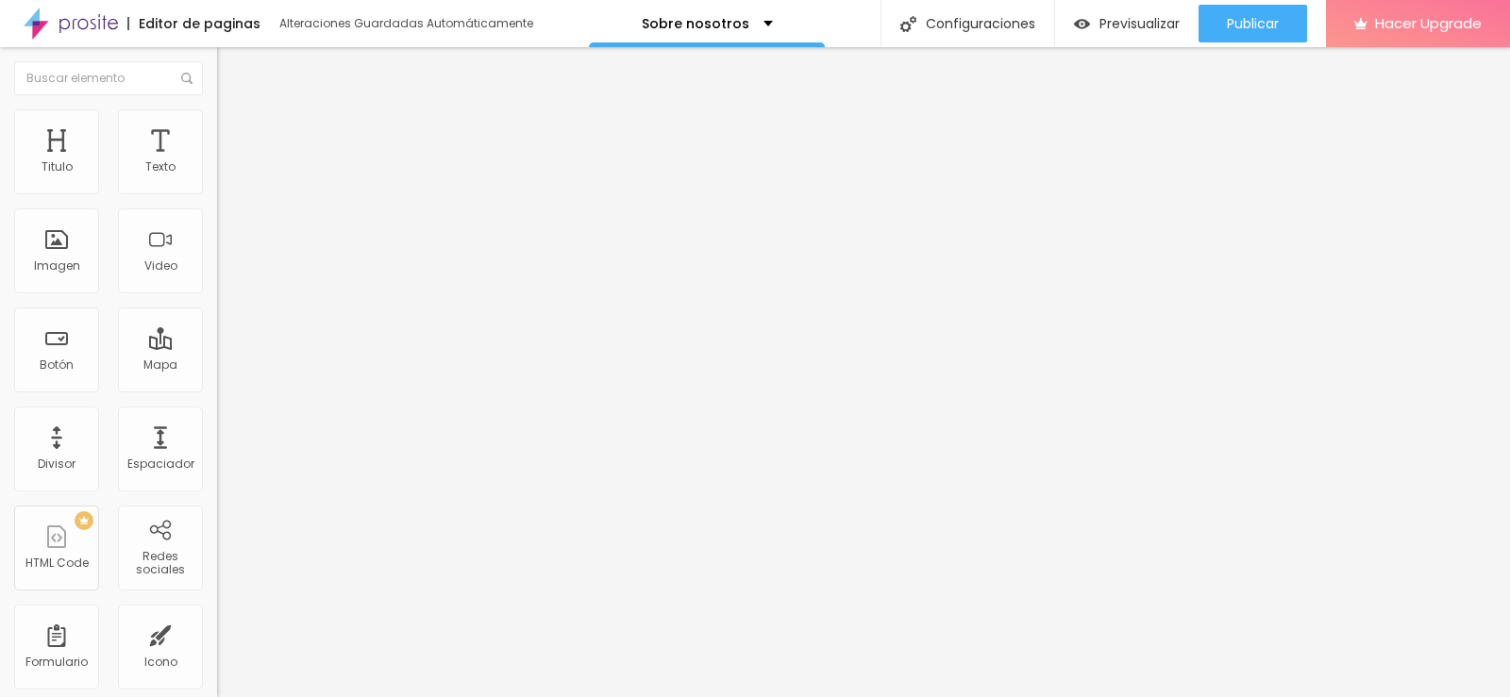
type input "64"
type input "25"
type input "13"
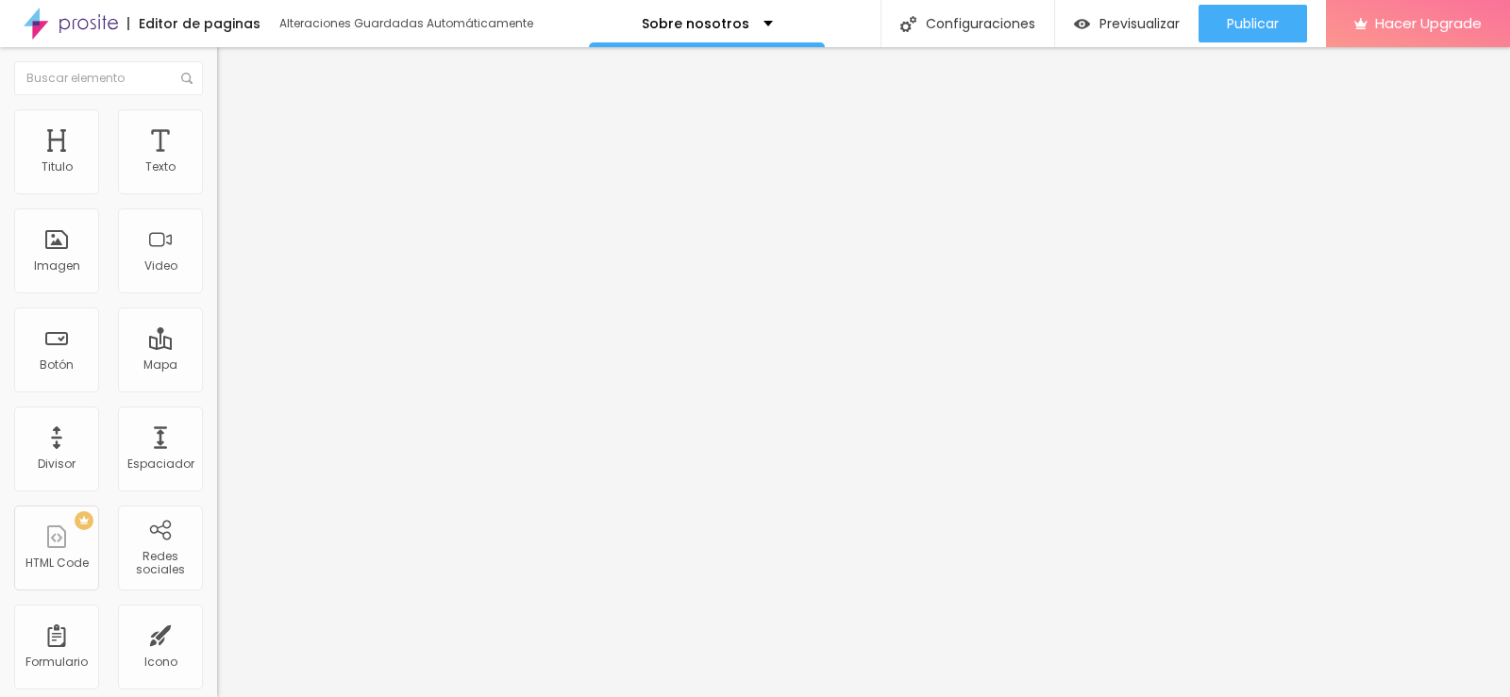
type input "5"
type input "0"
type input "31"
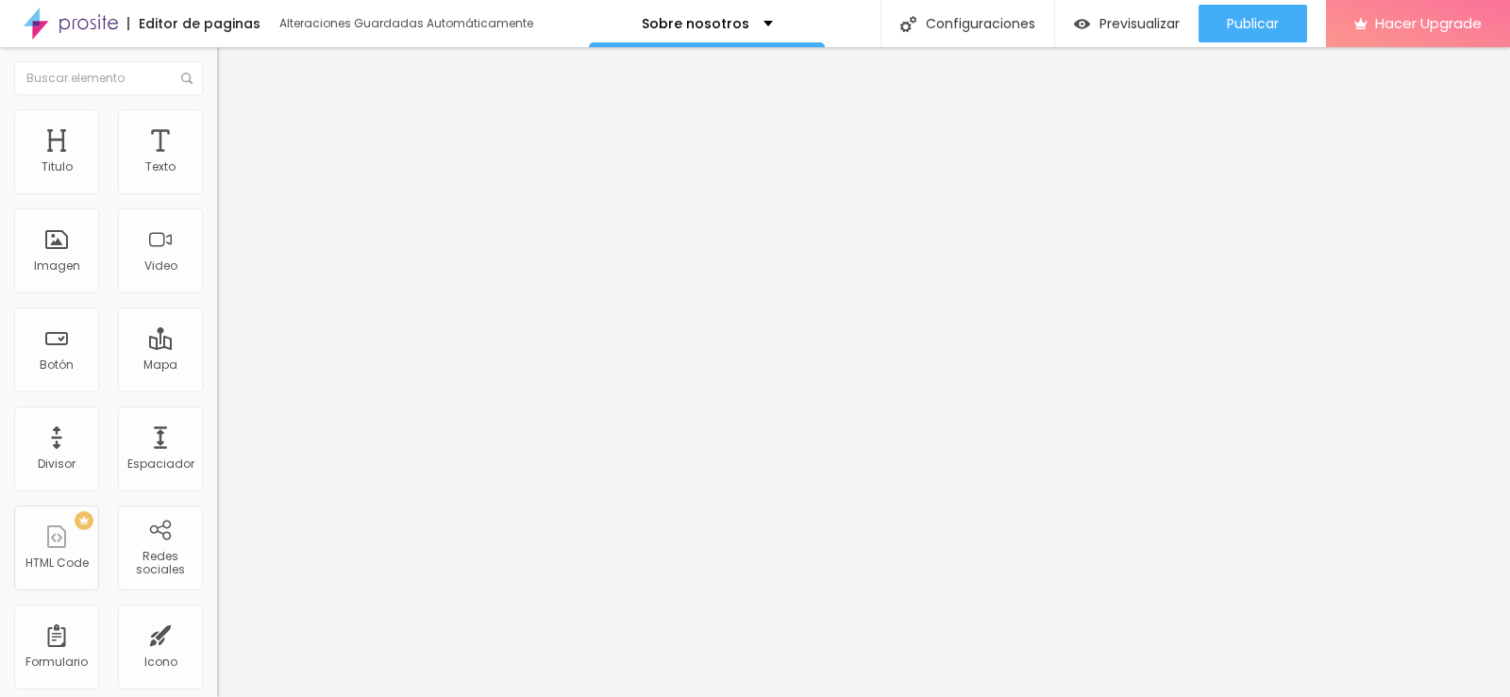
type input "31"
type input "137"
type input "186"
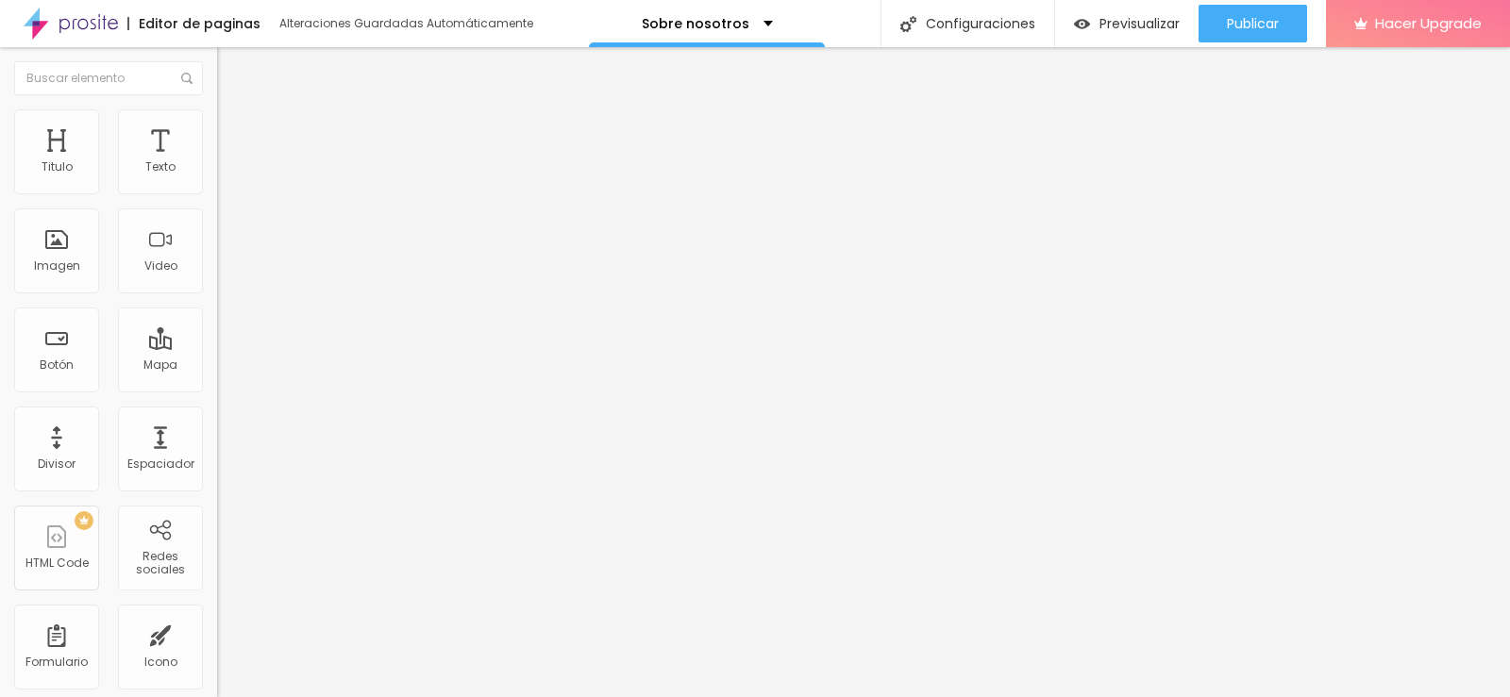
type input "200"
type input "196"
type input "158"
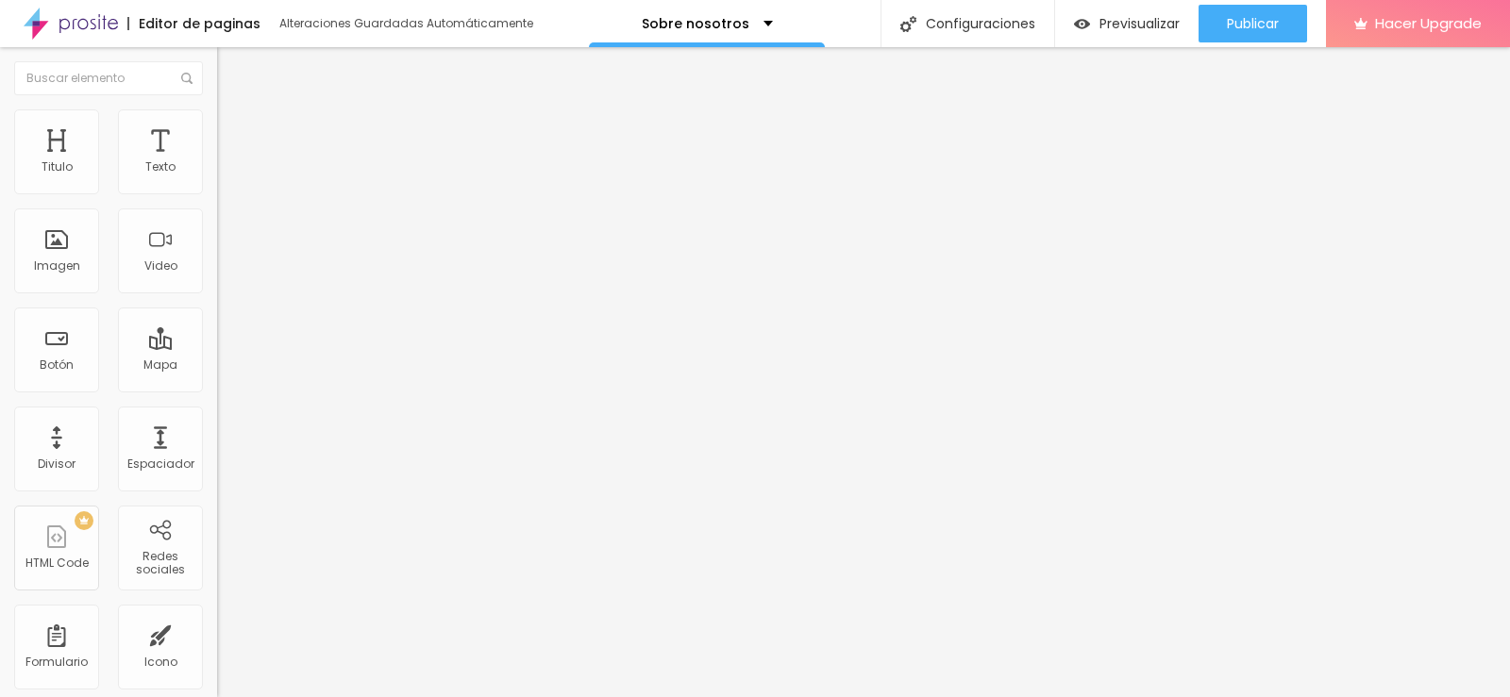
type input "158"
type input "112"
type input "64"
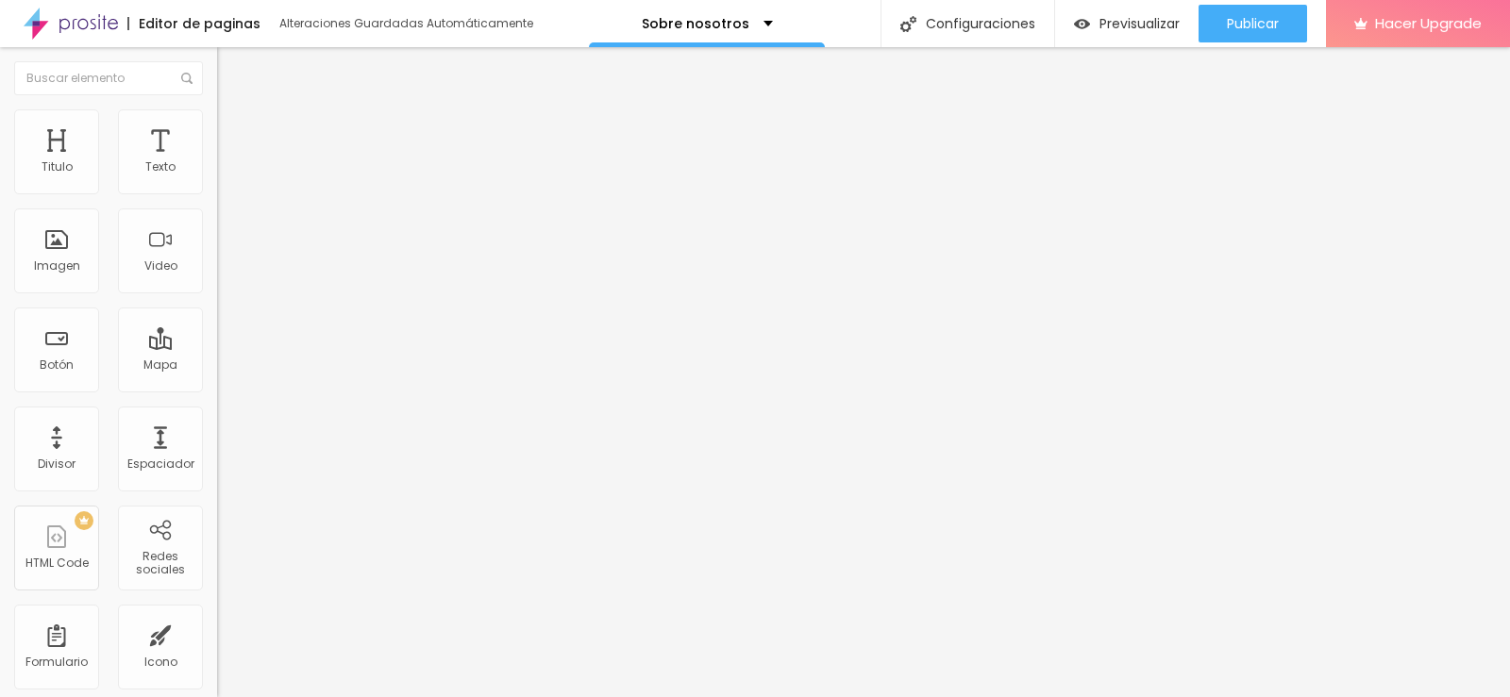
type input "16"
type input "0"
type input "16"
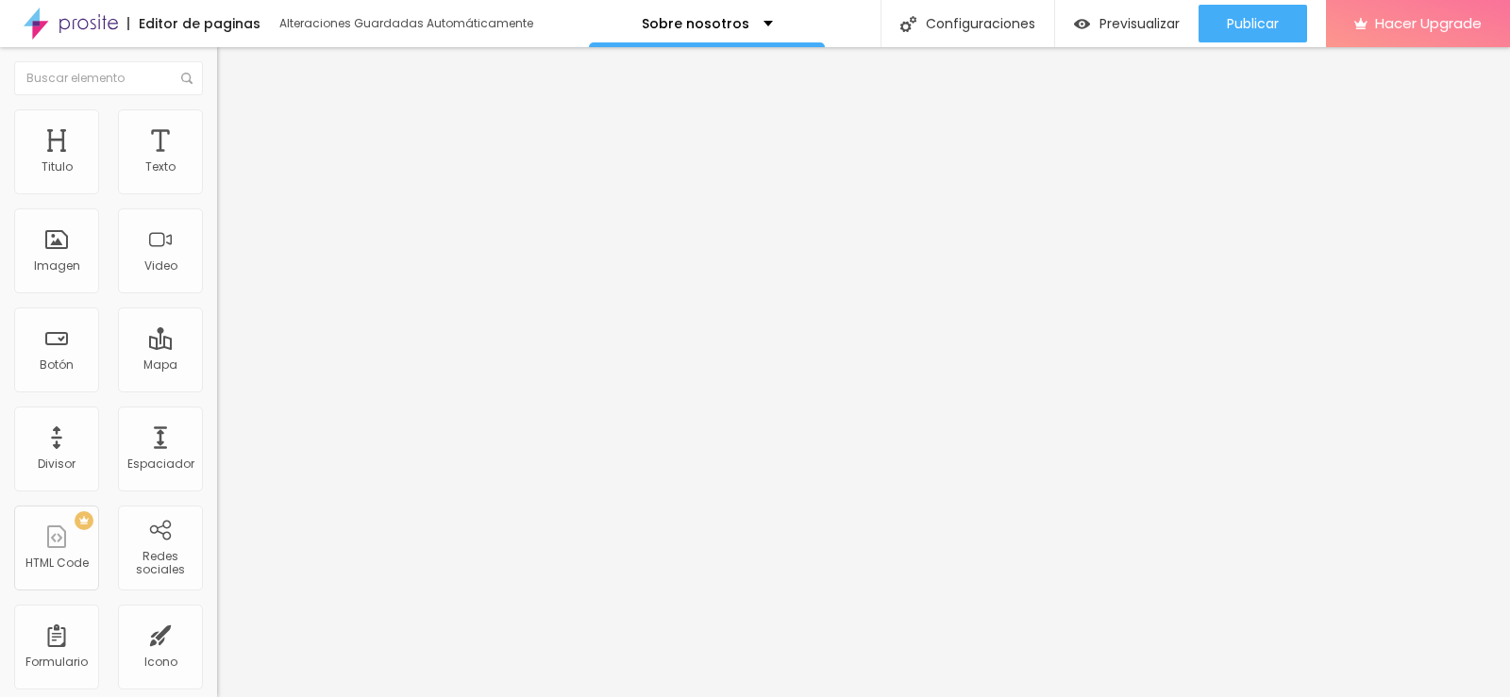
type input "16"
type input "66"
type input "133"
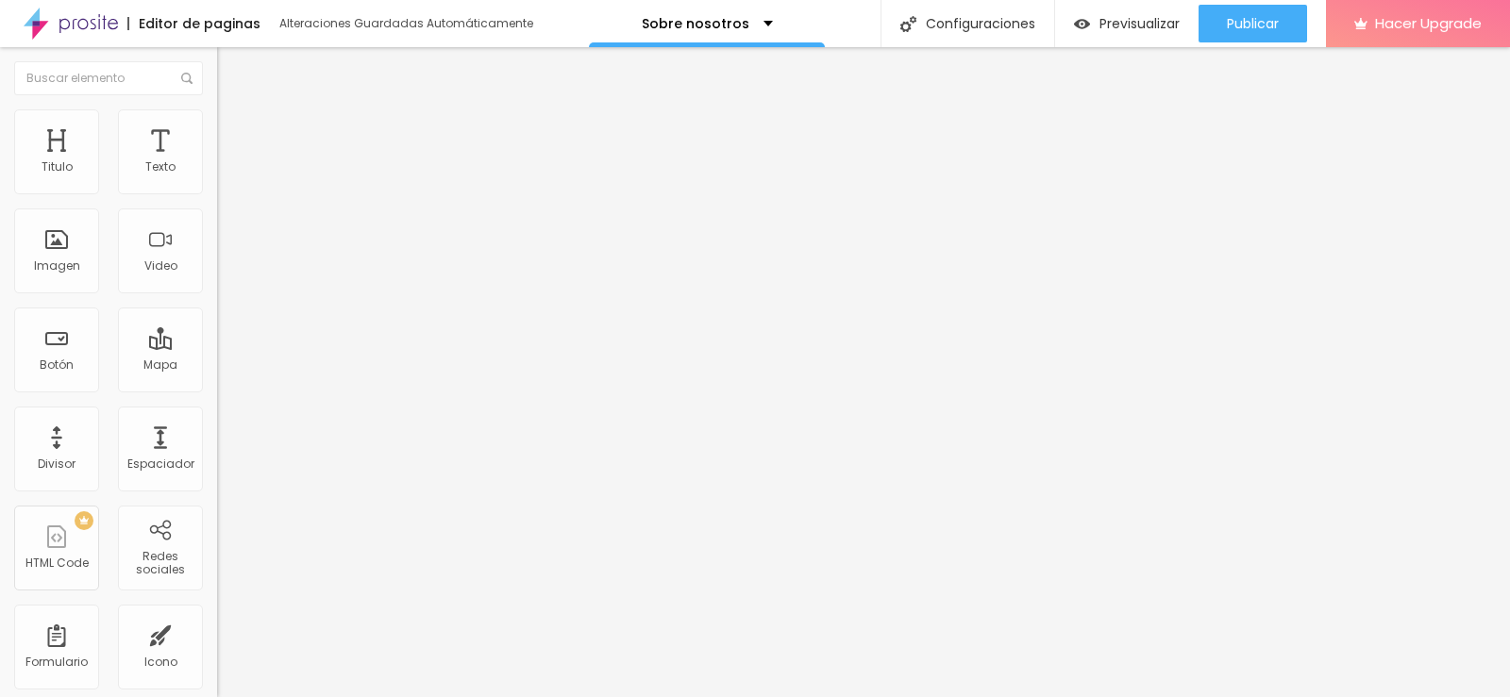
type input "186"
type input "199"
type input "196"
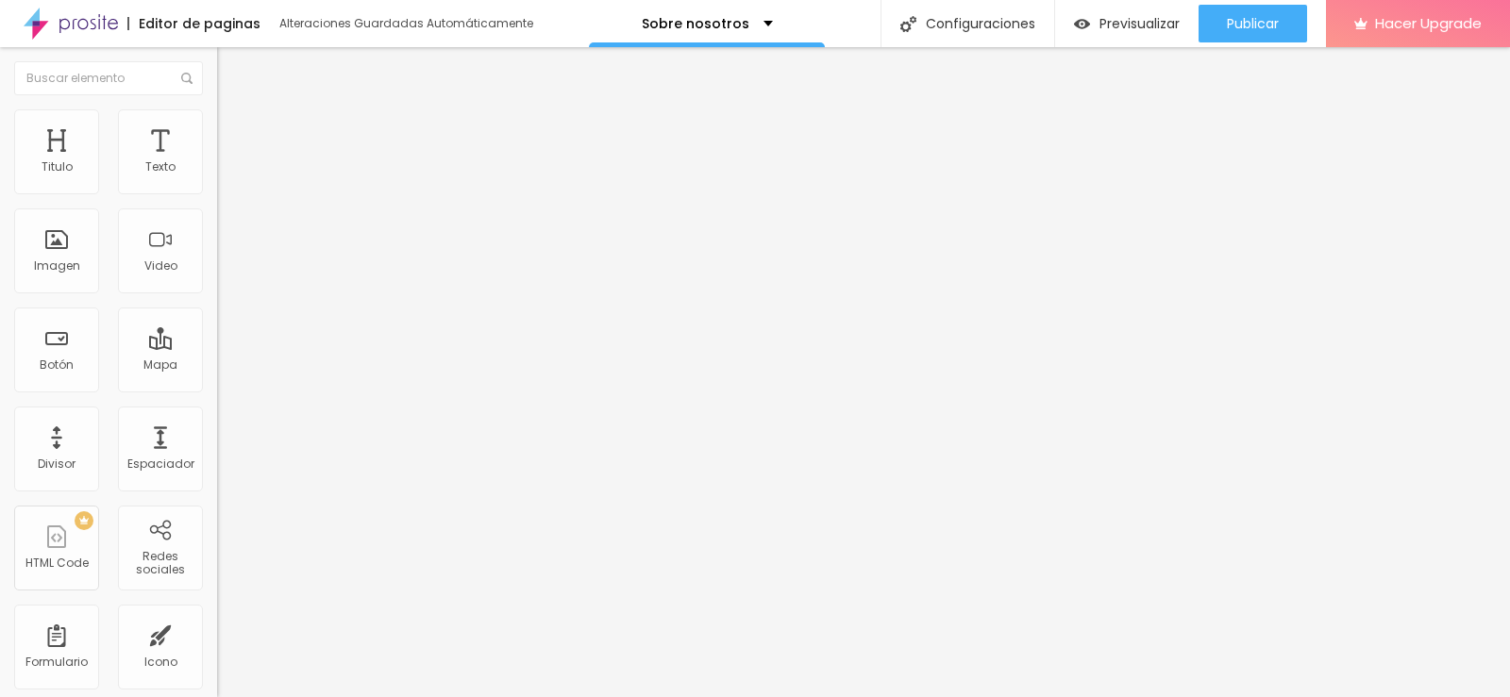
type input "196"
type input "178"
type input "145"
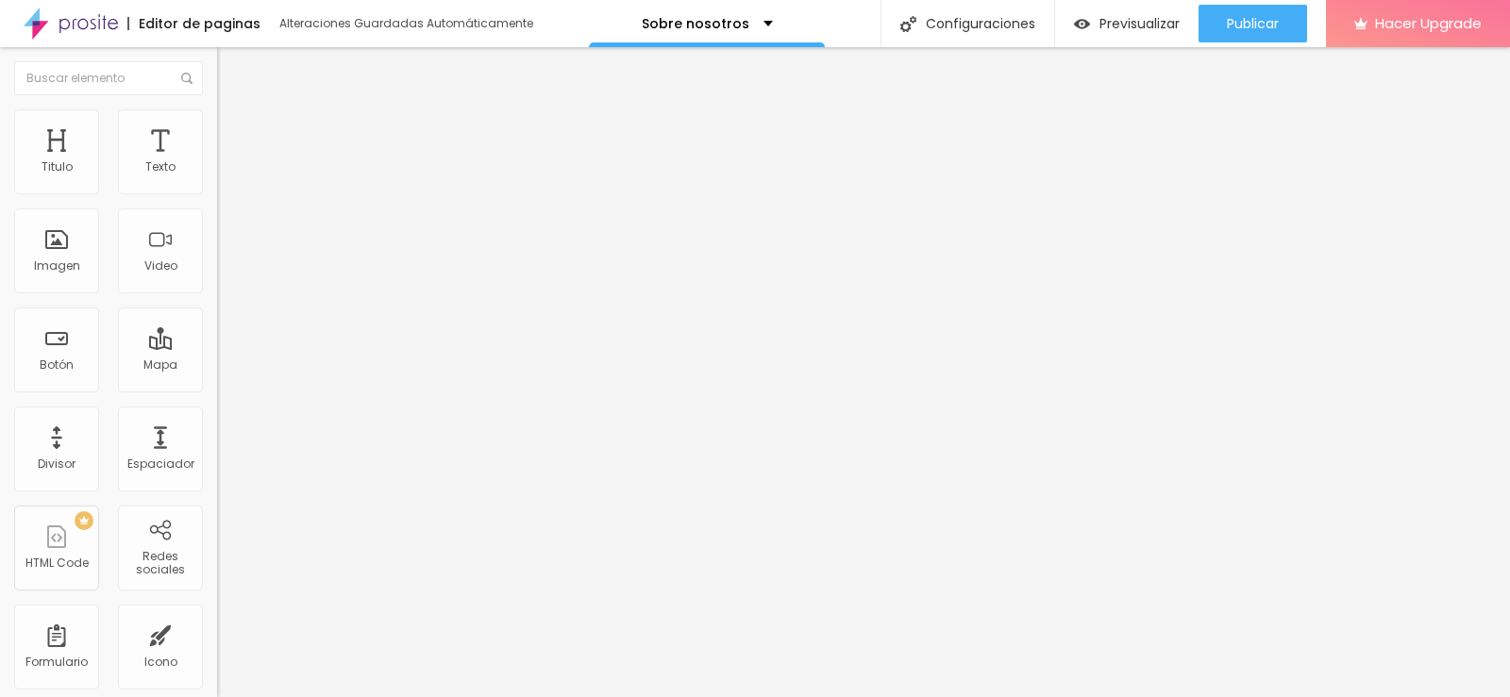
type input "95"
type input "58"
type input "0"
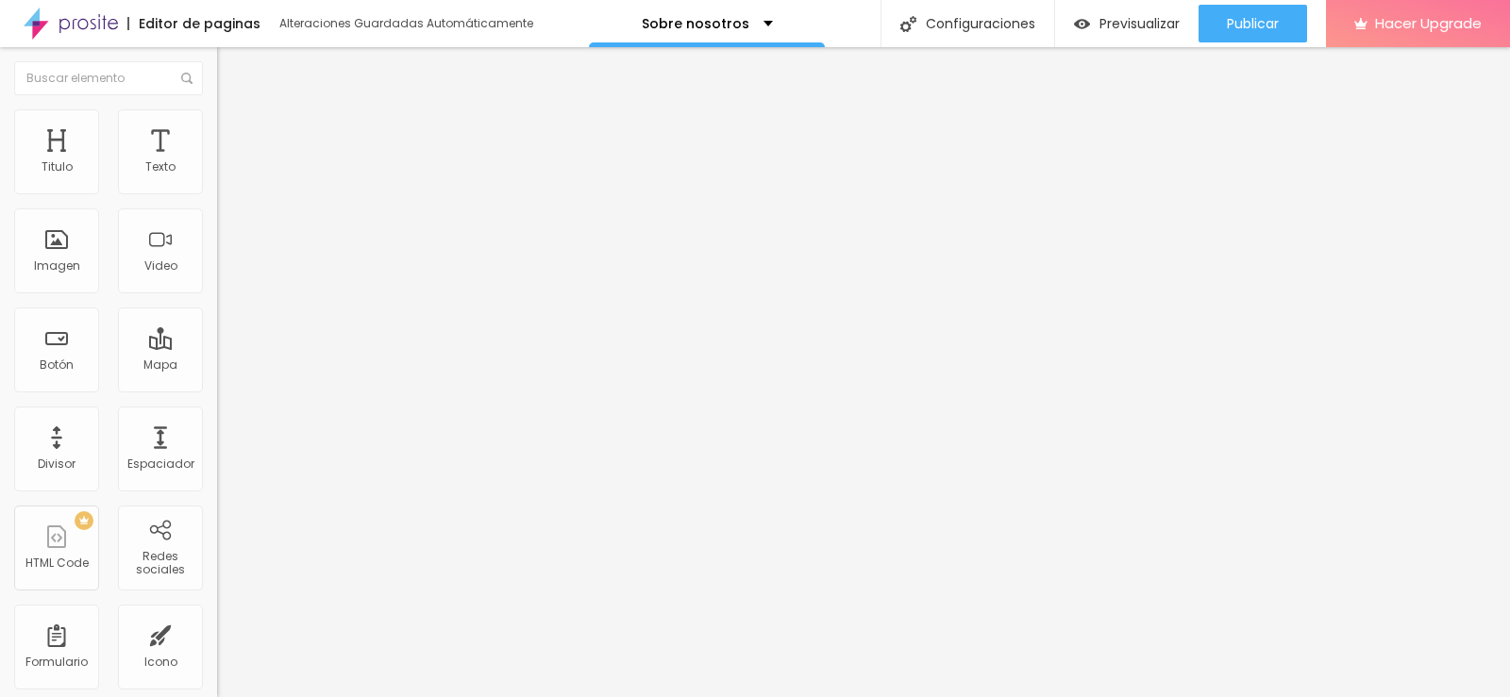
type input "0"
drag, startPoint x: 47, startPoint y: 241, endPoint x: 0, endPoint y: 256, distance: 49.5
click at [217, 414] on input "range" at bounding box center [278, 421] width 122 height 15
click at [234, 133] on span "Avanzado" at bounding box center [264, 141] width 60 height 16
drag, startPoint x: 111, startPoint y: 115, endPoint x: 102, endPoint y: 117, distance: 9.6
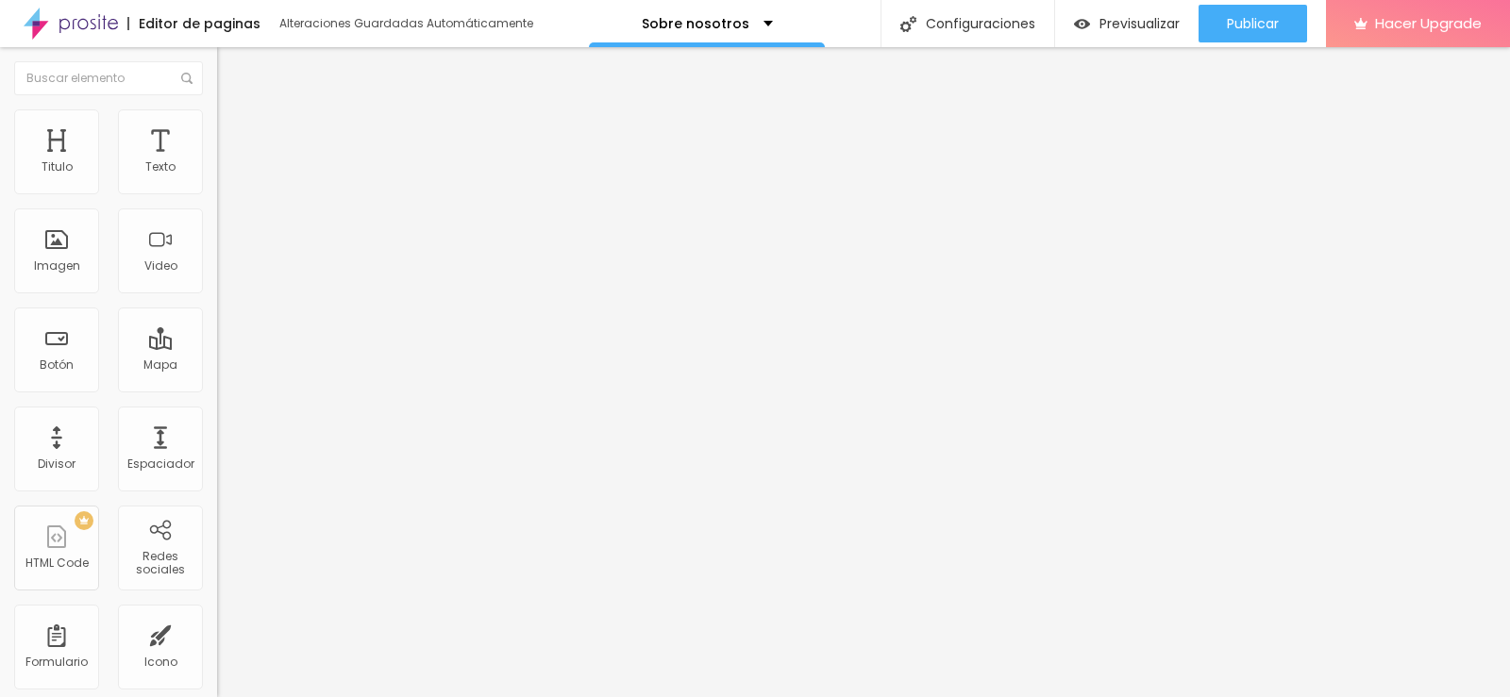
click at [217, 117] on img at bounding box center [225, 117] width 17 height 17
click at [217, 109] on li "Contenido" at bounding box center [325, 100] width 217 height 19
click at [234, 126] on span "Estilo" at bounding box center [248, 122] width 29 height 16
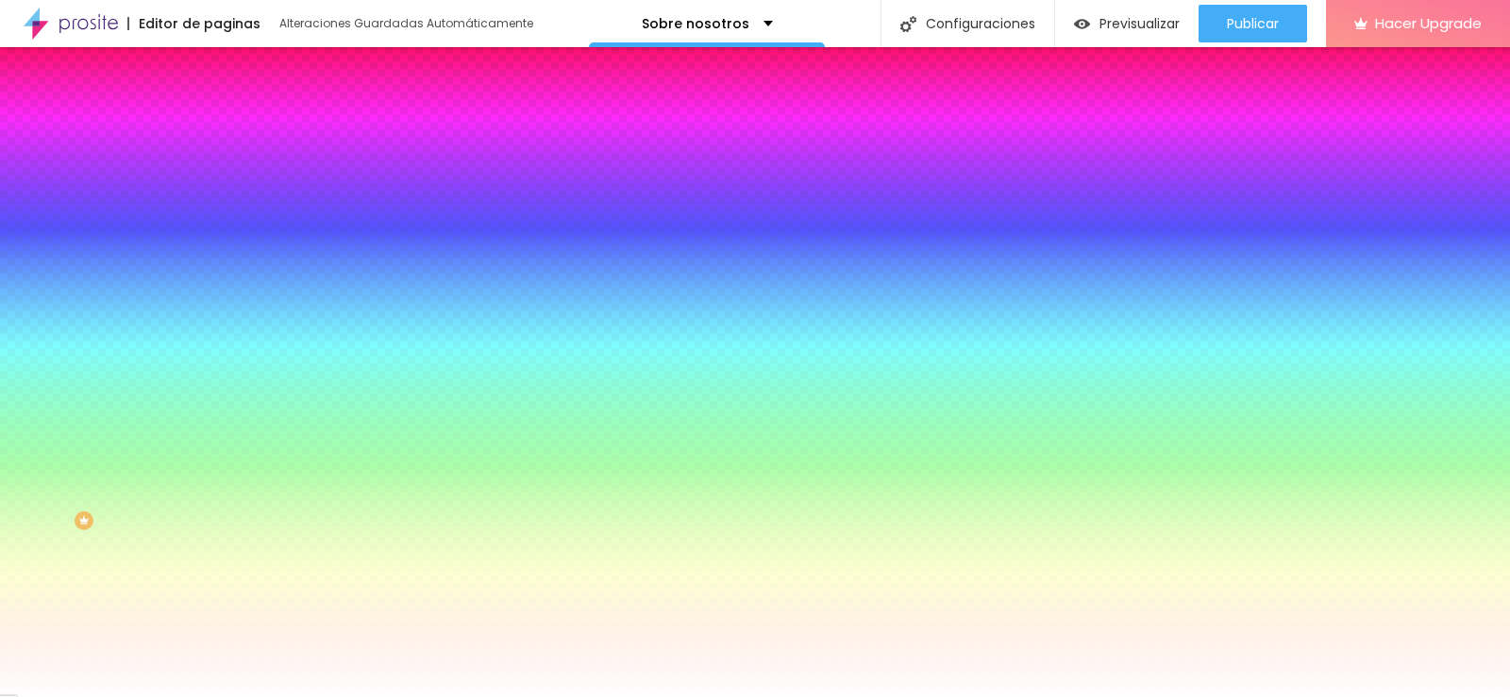
click at [234, 133] on span "Avanzado" at bounding box center [264, 141] width 60 height 16
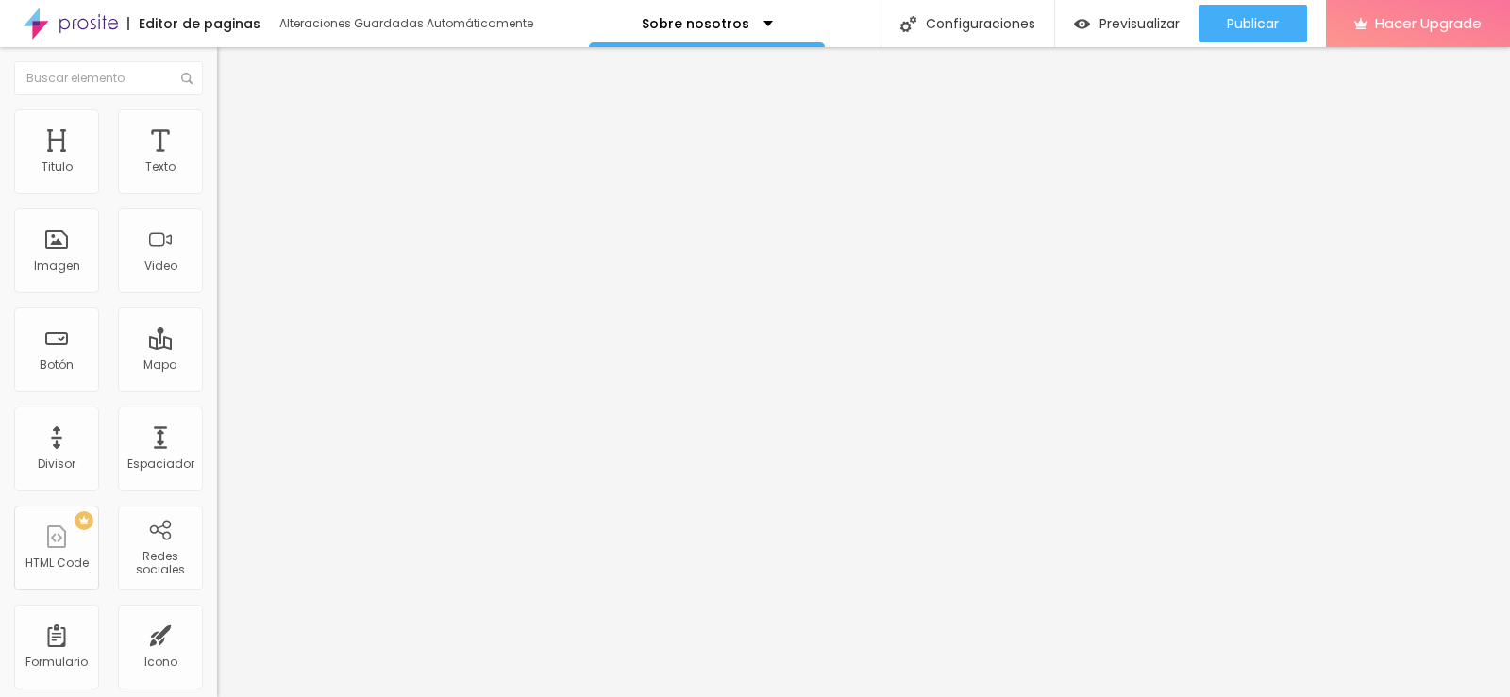
type input "15"
type input "10"
type input "5"
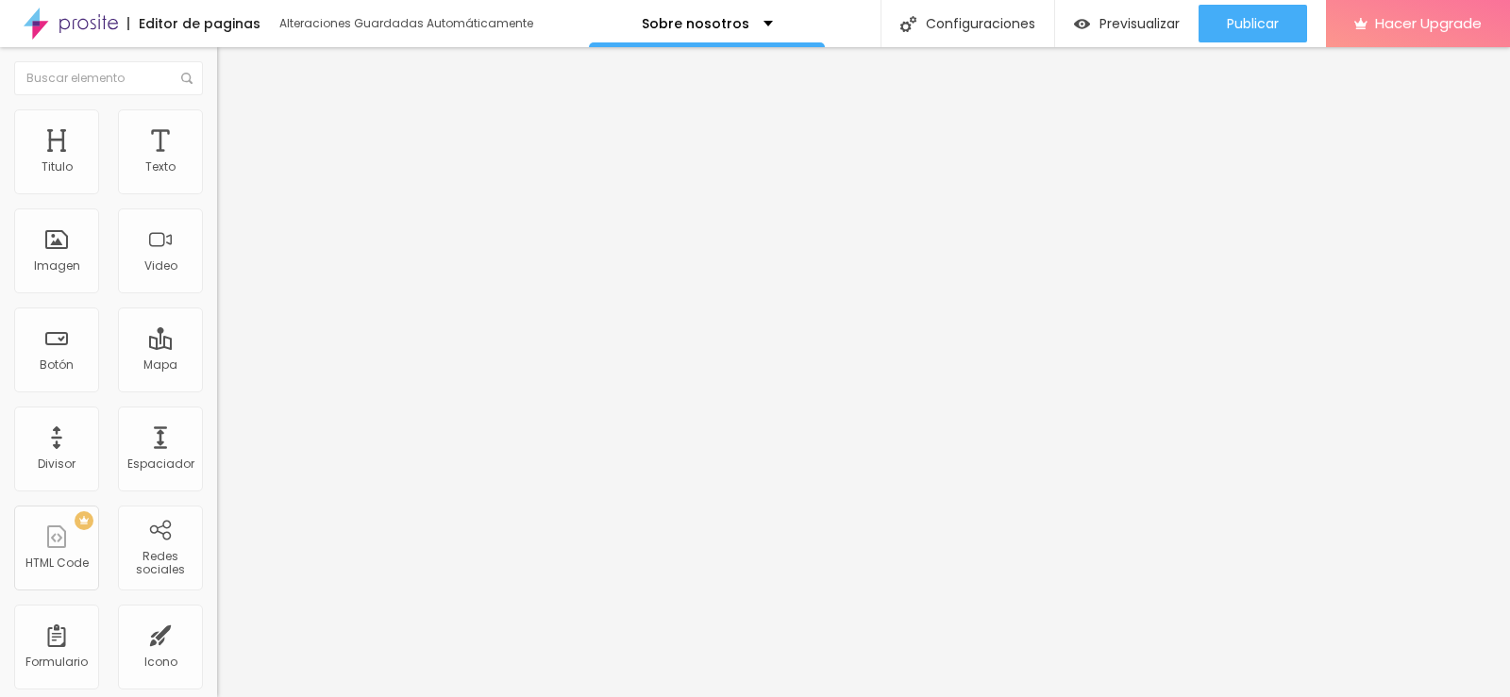
type input "5"
type input "10"
type input "15"
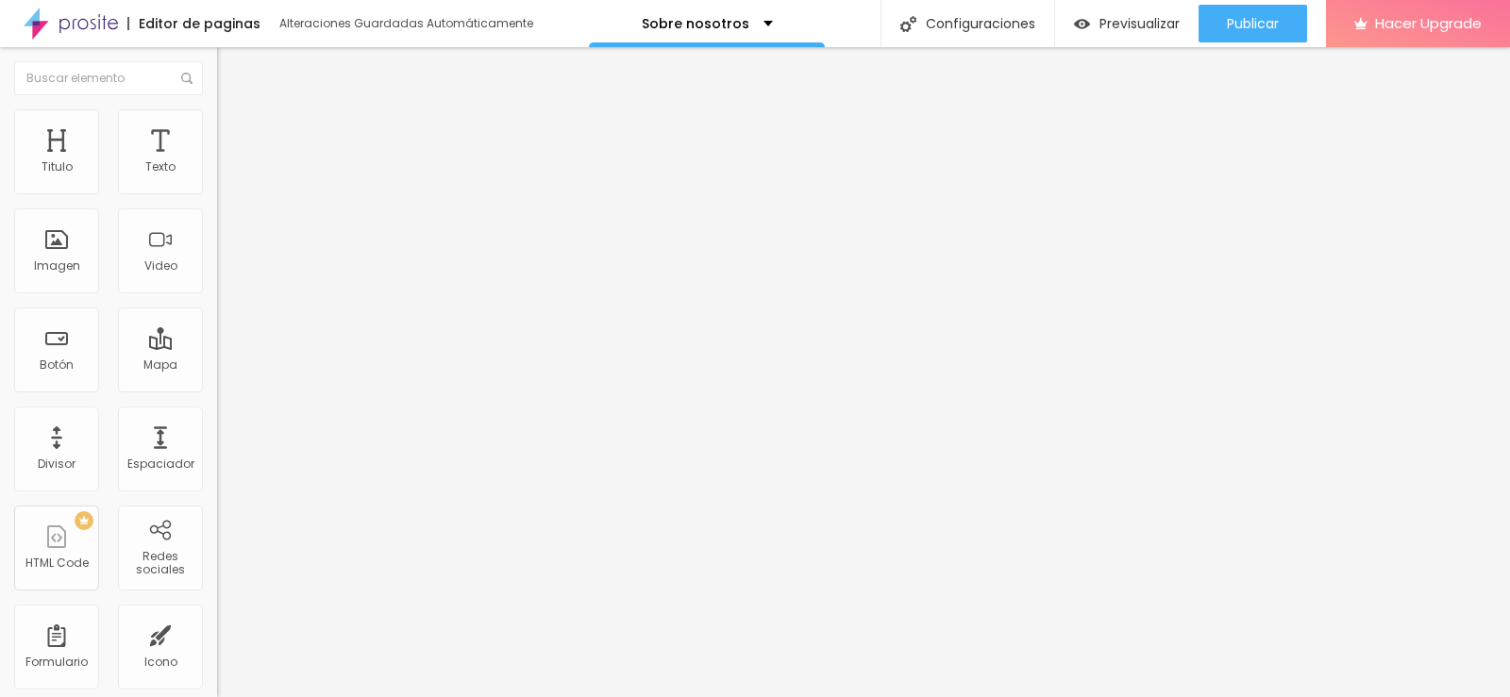
type input "20"
drag, startPoint x: 74, startPoint y: 186, endPoint x: 92, endPoint y: 203, distance: 25.4
click at [217, 366] on input "range" at bounding box center [278, 373] width 122 height 15
click at [217, 120] on li "Estilo" at bounding box center [325, 118] width 217 height 19
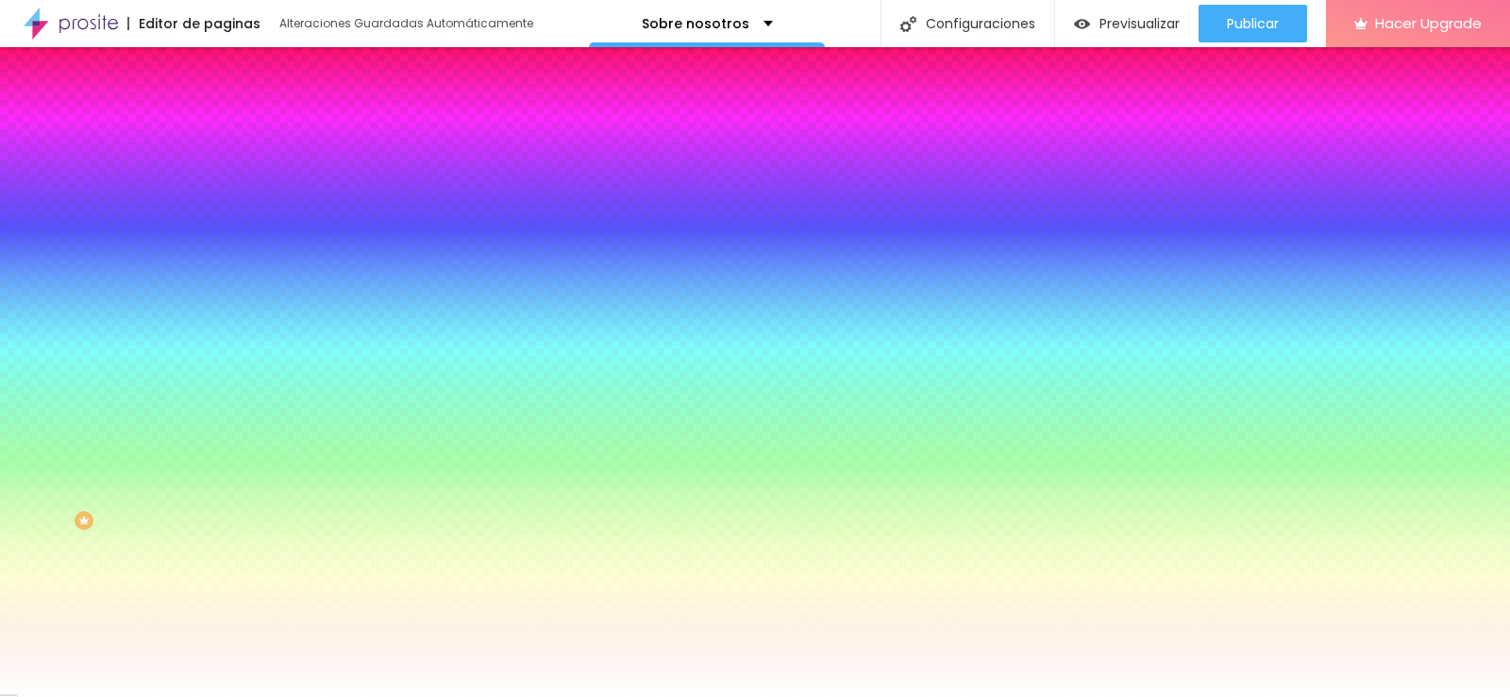
click at [234, 111] on span "Contenido" at bounding box center [264, 103] width 61 height 16
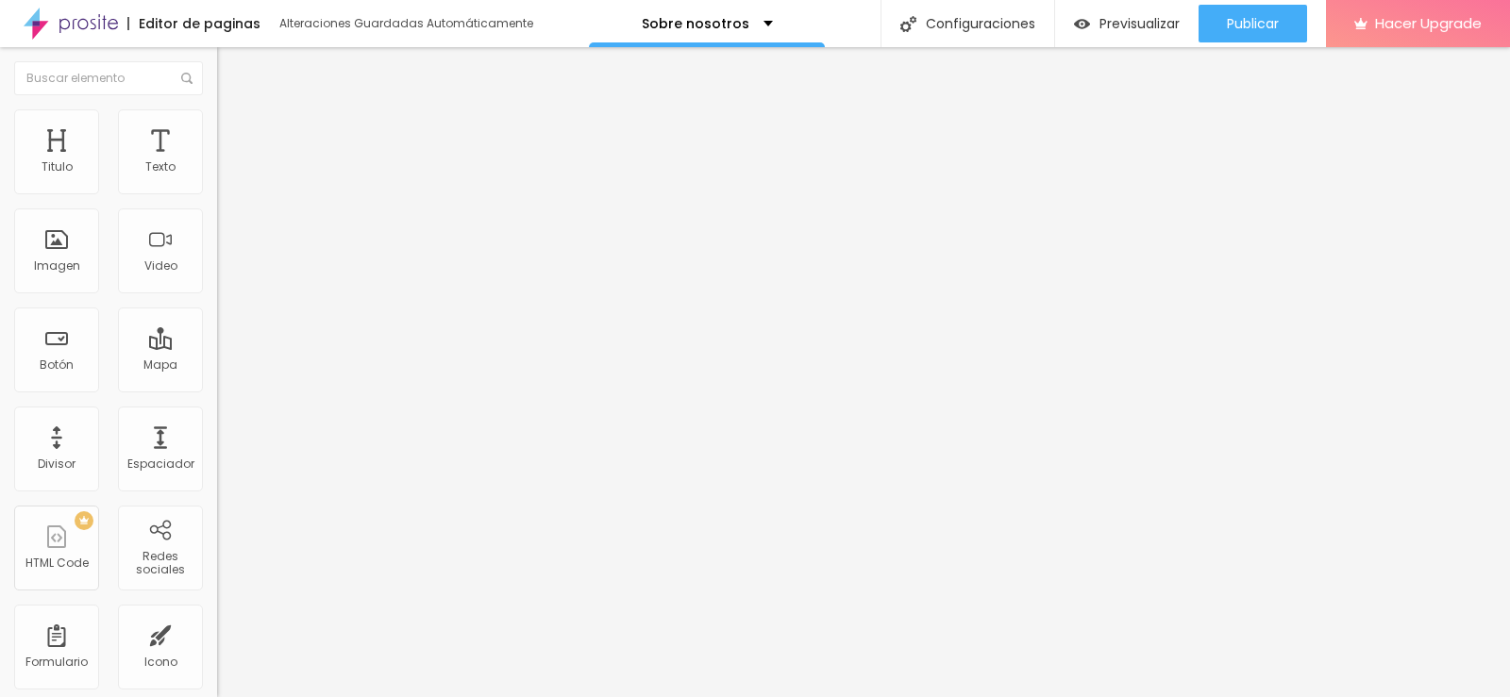
click at [217, 159] on div "Alineación" at bounding box center [325, 152] width 217 height 11
click at [217, 105] on li "Contenido" at bounding box center [325, 100] width 217 height 19
click at [217, 120] on img at bounding box center [225, 117] width 17 height 17
click at [217, 128] on img at bounding box center [225, 136] width 17 height 17
click at [217, 366] on input "range" at bounding box center [278, 373] width 122 height 15
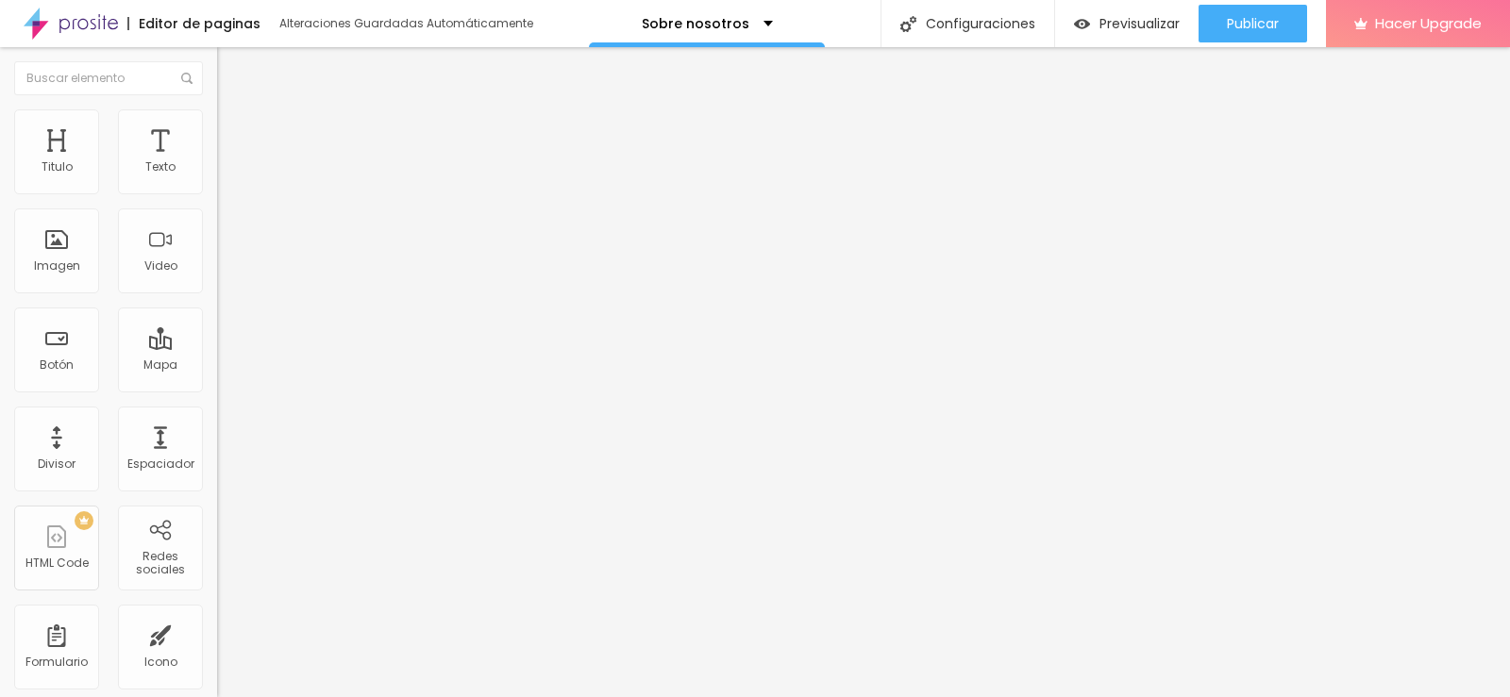
drag, startPoint x: 49, startPoint y: 222, endPoint x: 58, endPoint y: 247, distance: 26.9
click at [217, 633] on input "range" at bounding box center [278, 640] width 122 height 15
click at [217, 650] on input "13" at bounding box center [257, 660] width 81 height 20
click at [217, 383] on input "4" at bounding box center [257, 393] width 81 height 20
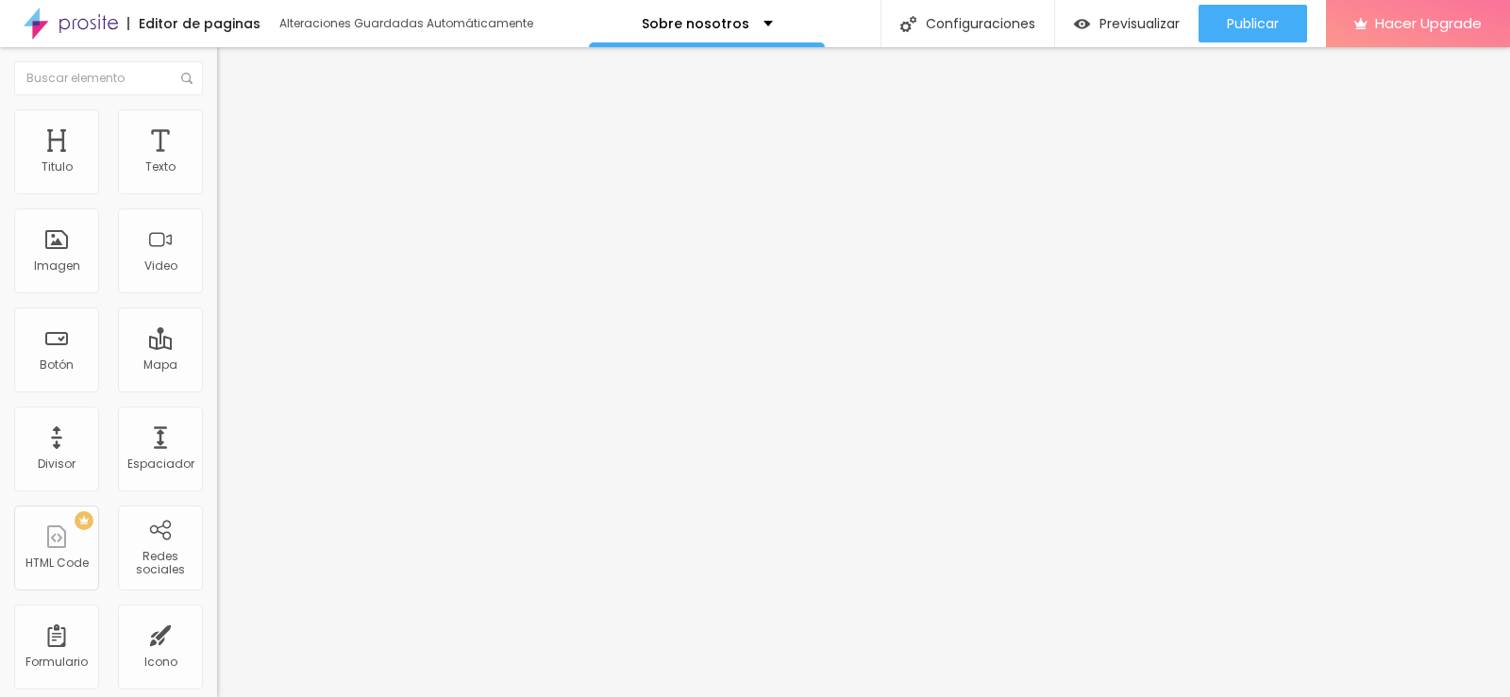
click at [217, 383] on input "4" at bounding box center [257, 393] width 81 height 20
